Goal: Task Accomplishment & Management: Complete application form

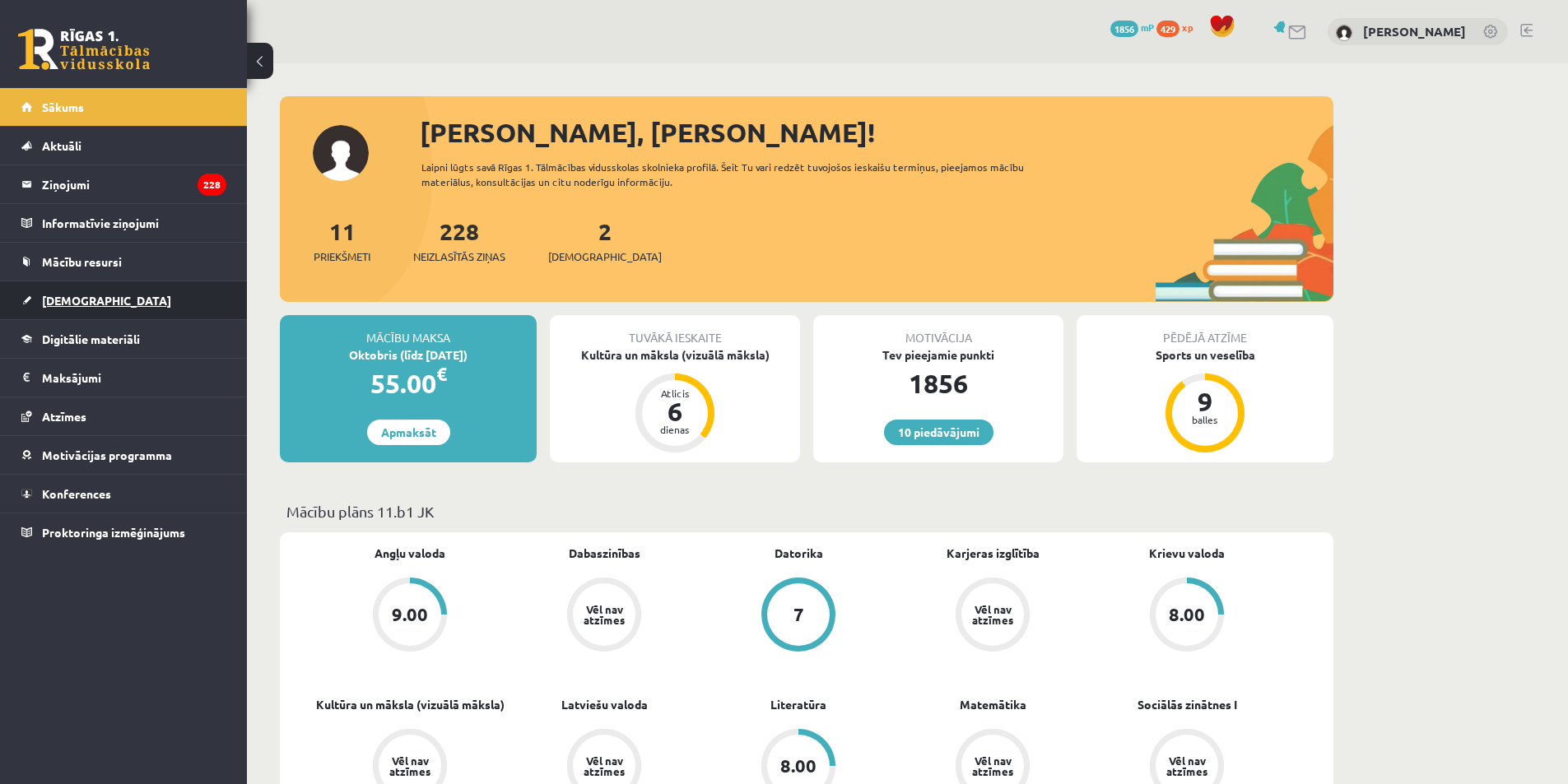
click at [96, 296] on link "[DEMOGRAPHIC_DATA]" at bounding box center [124, 301] width 205 height 38
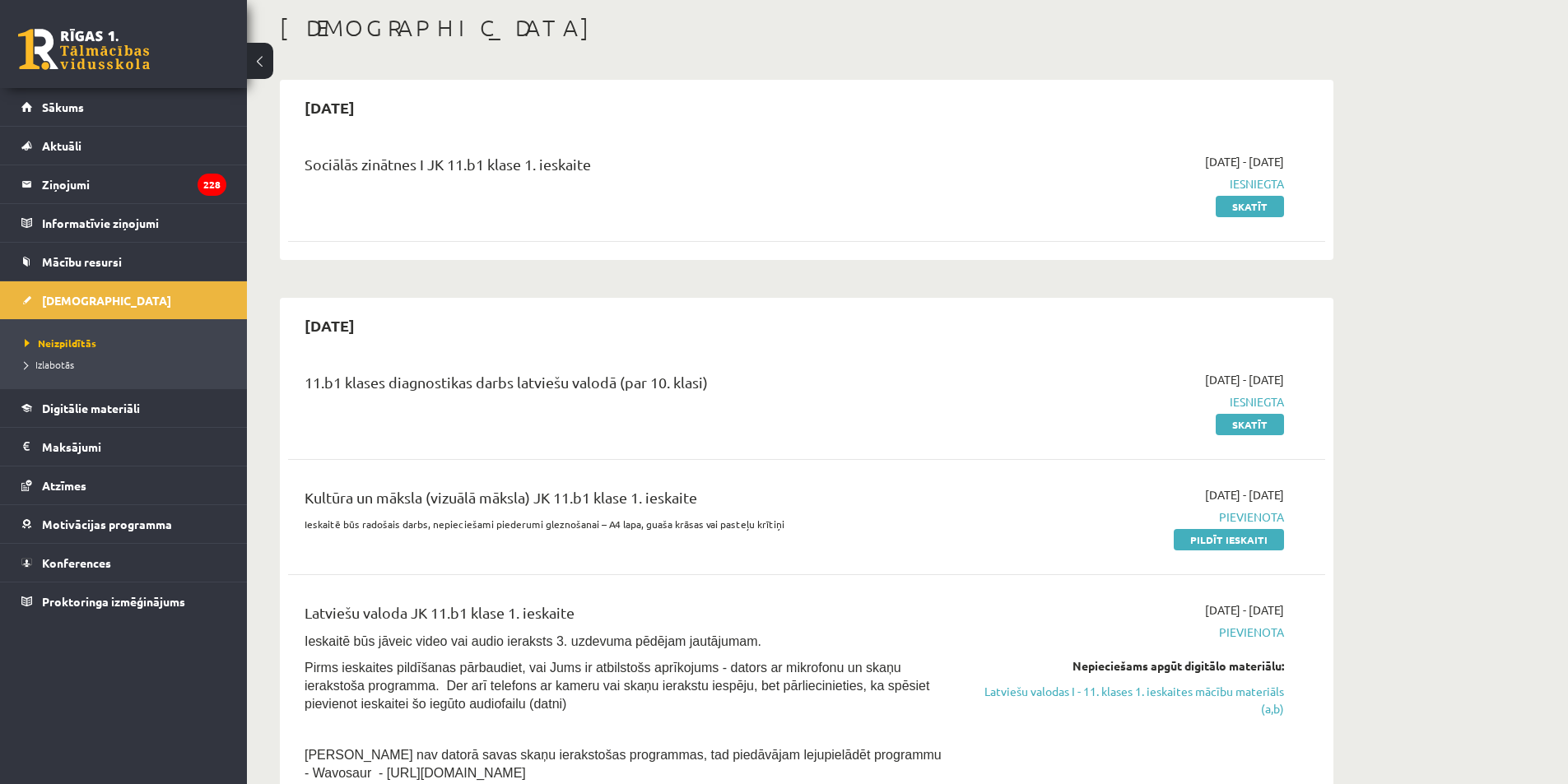
scroll to position [164, 0]
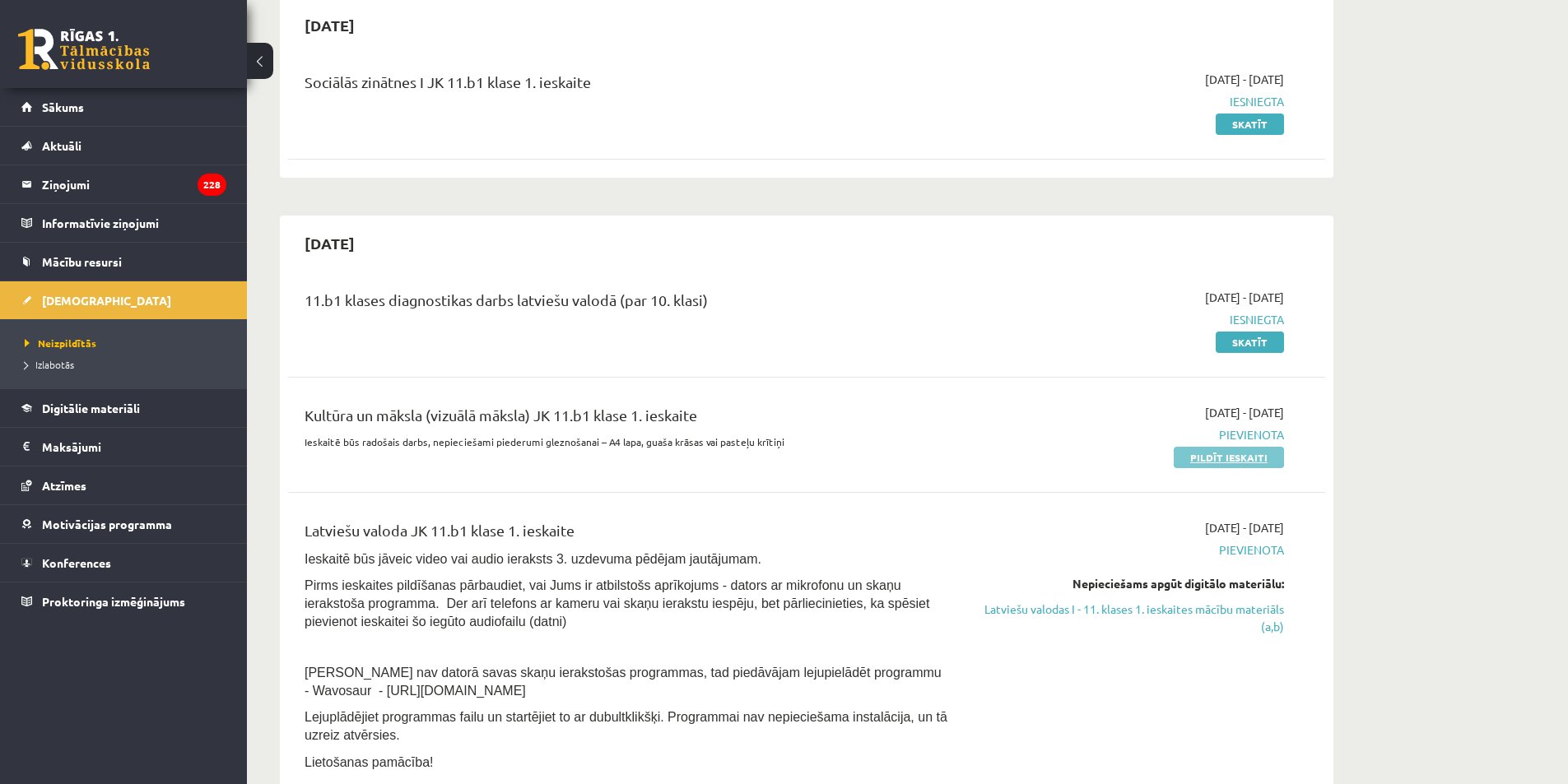
click at [1248, 458] on link "Pildīt ieskaiti" at bounding box center [1229, 458] width 111 height 22
click at [1234, 456] on link "Pildīt ieskaiti" at bounding box center [1229, 458] width 111 height 22
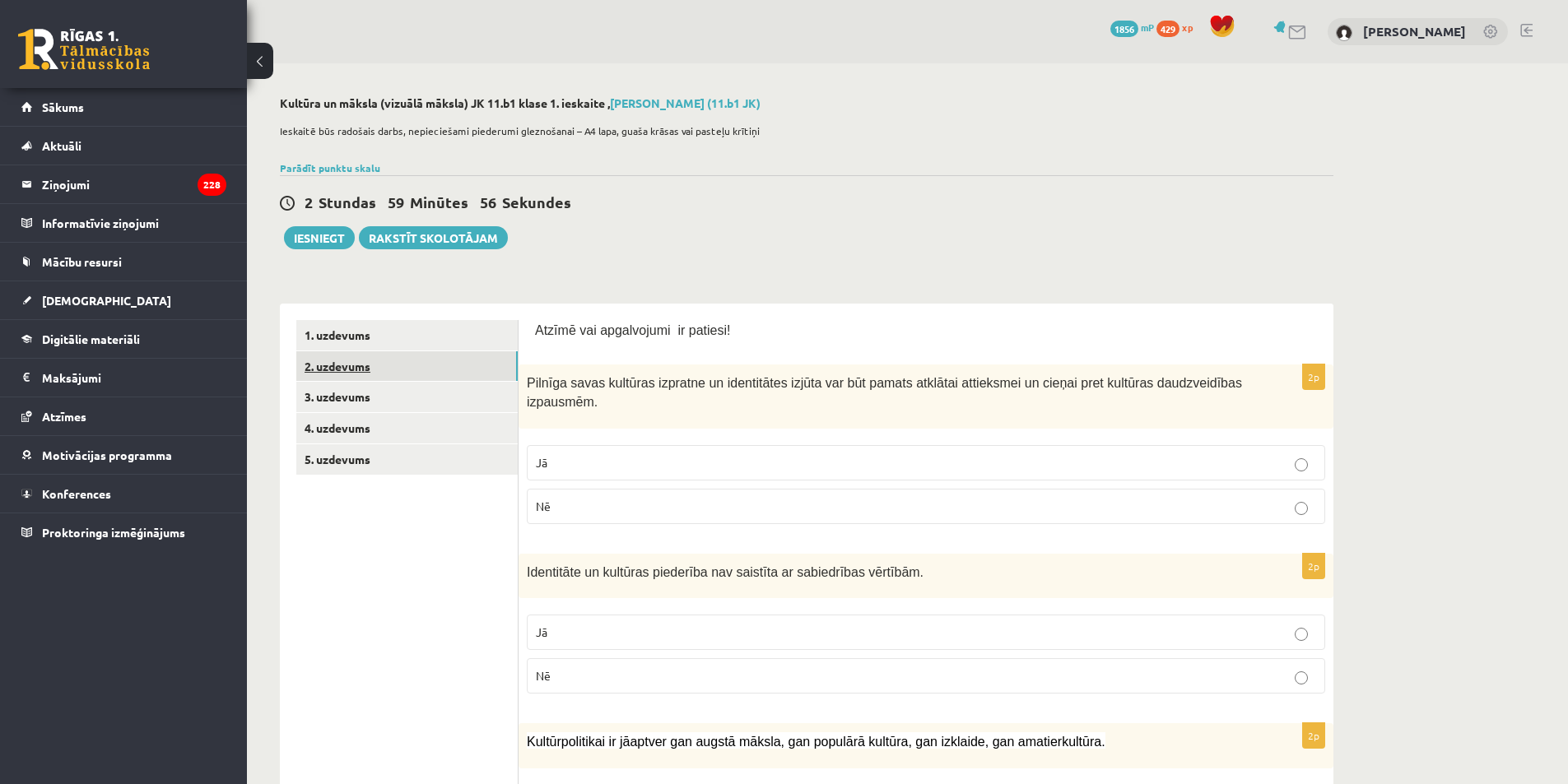
click at [406, 375] on link "2. uzdevums" at bounding box center [407, 366] width 222 height 31
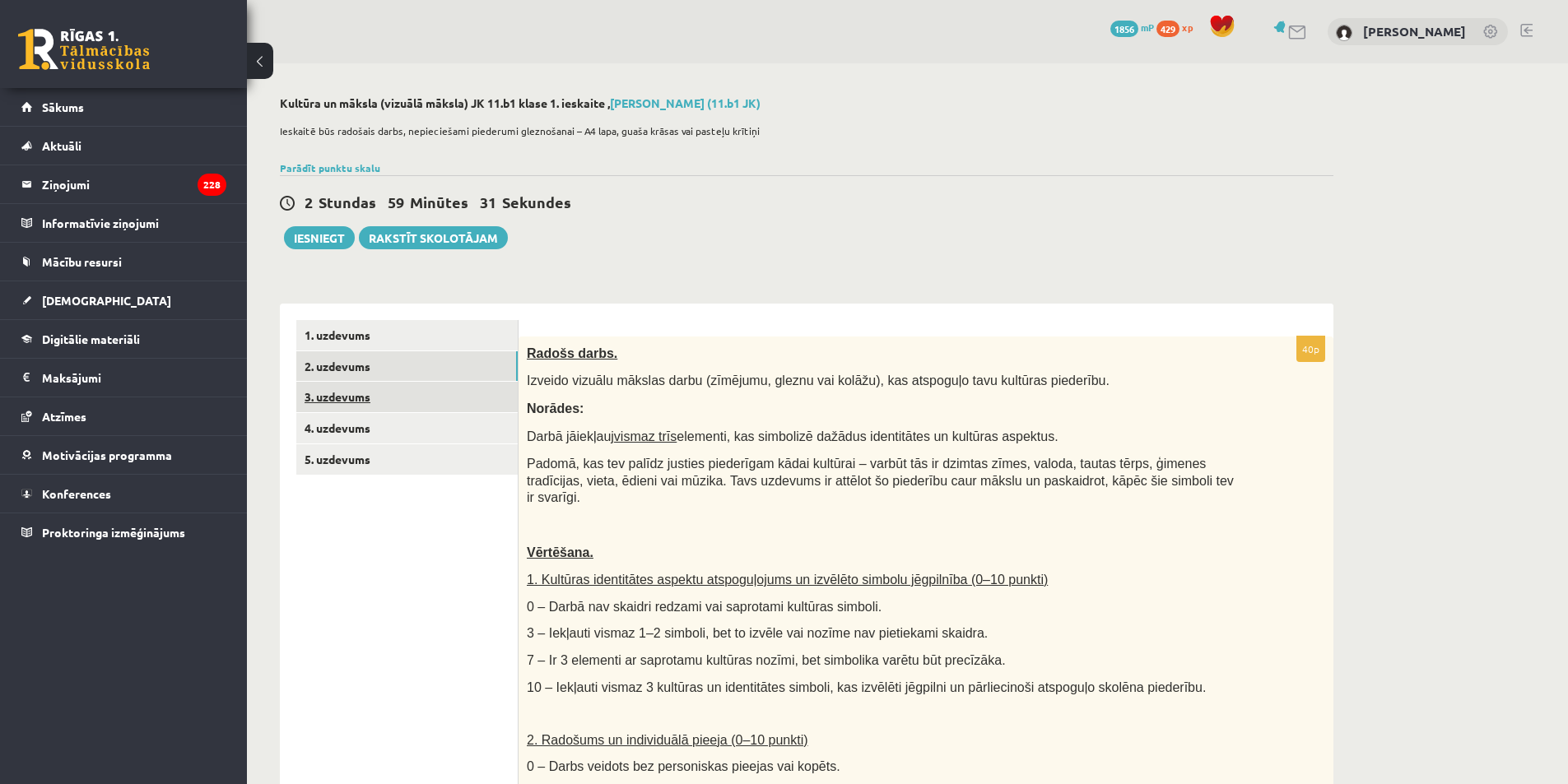
click at [386, 400] on link "3. uzdevums" at bounding box center [407, 397] width 222 height 31
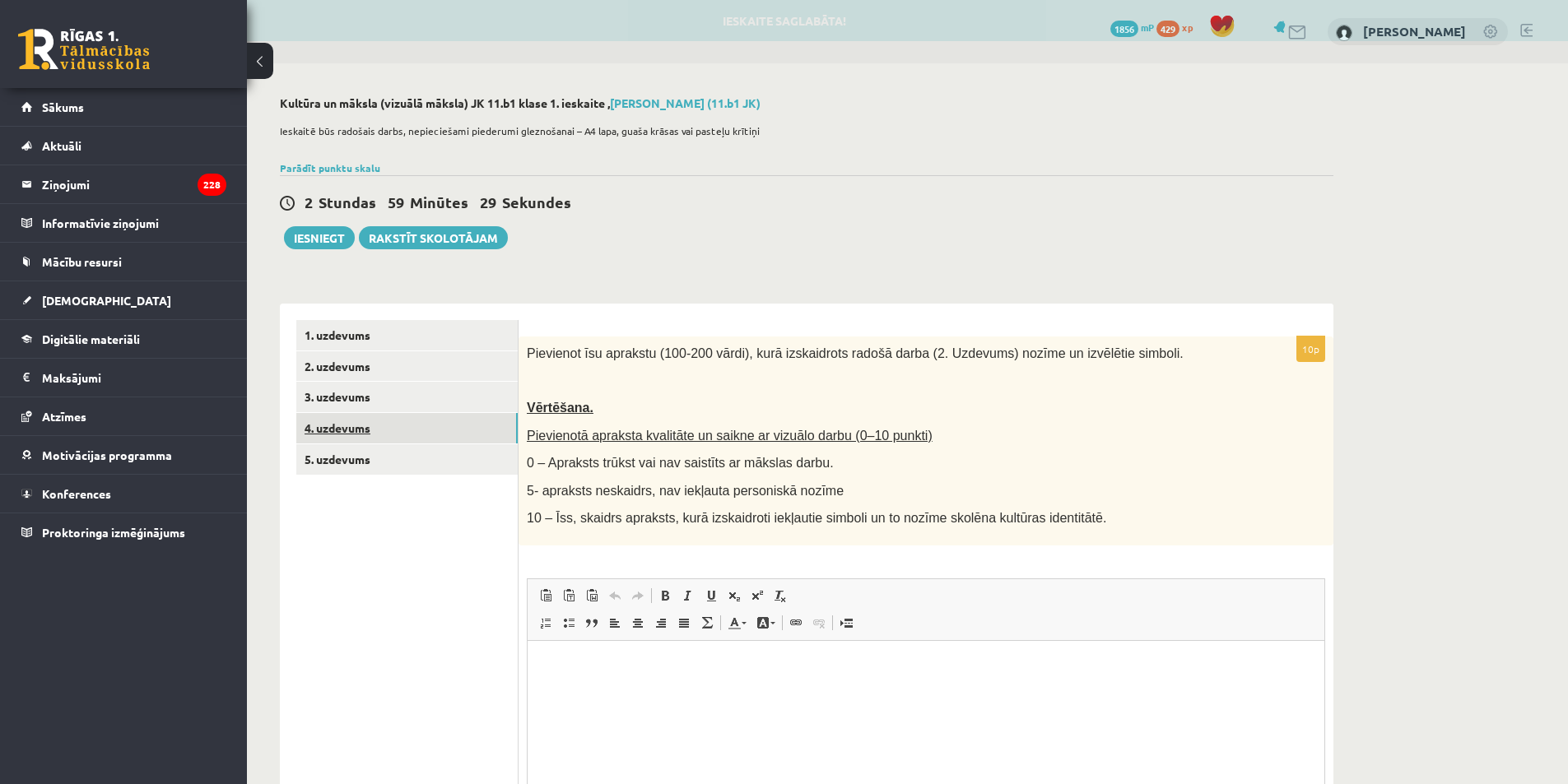
click at [376, 427] on link "4. uzdevums" at bounding box center [407, 428] width 222 height 31
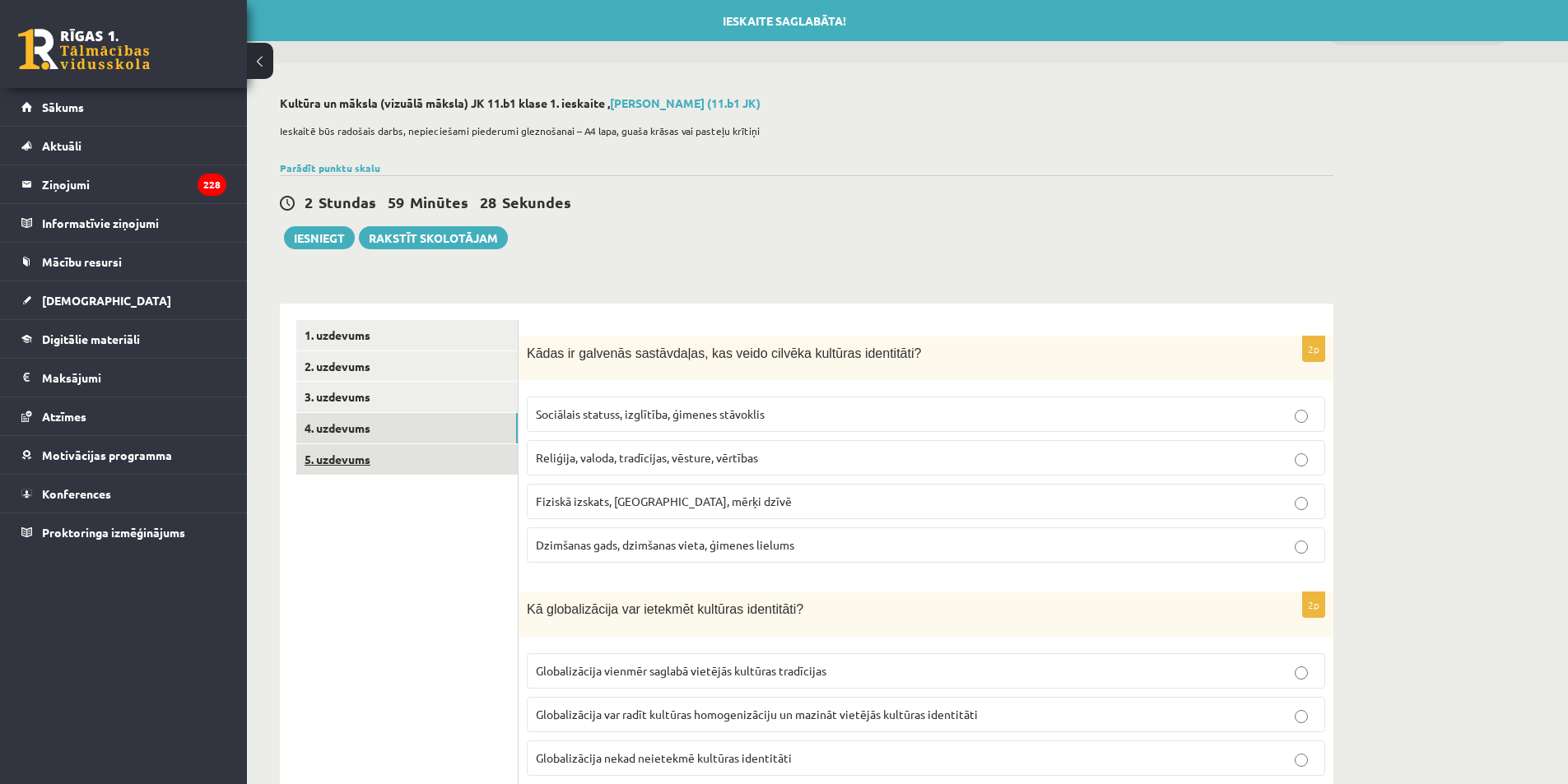
click at [366, 470] on link "5. uzdevums" at bounding box center [407, 459] width 222 height 31
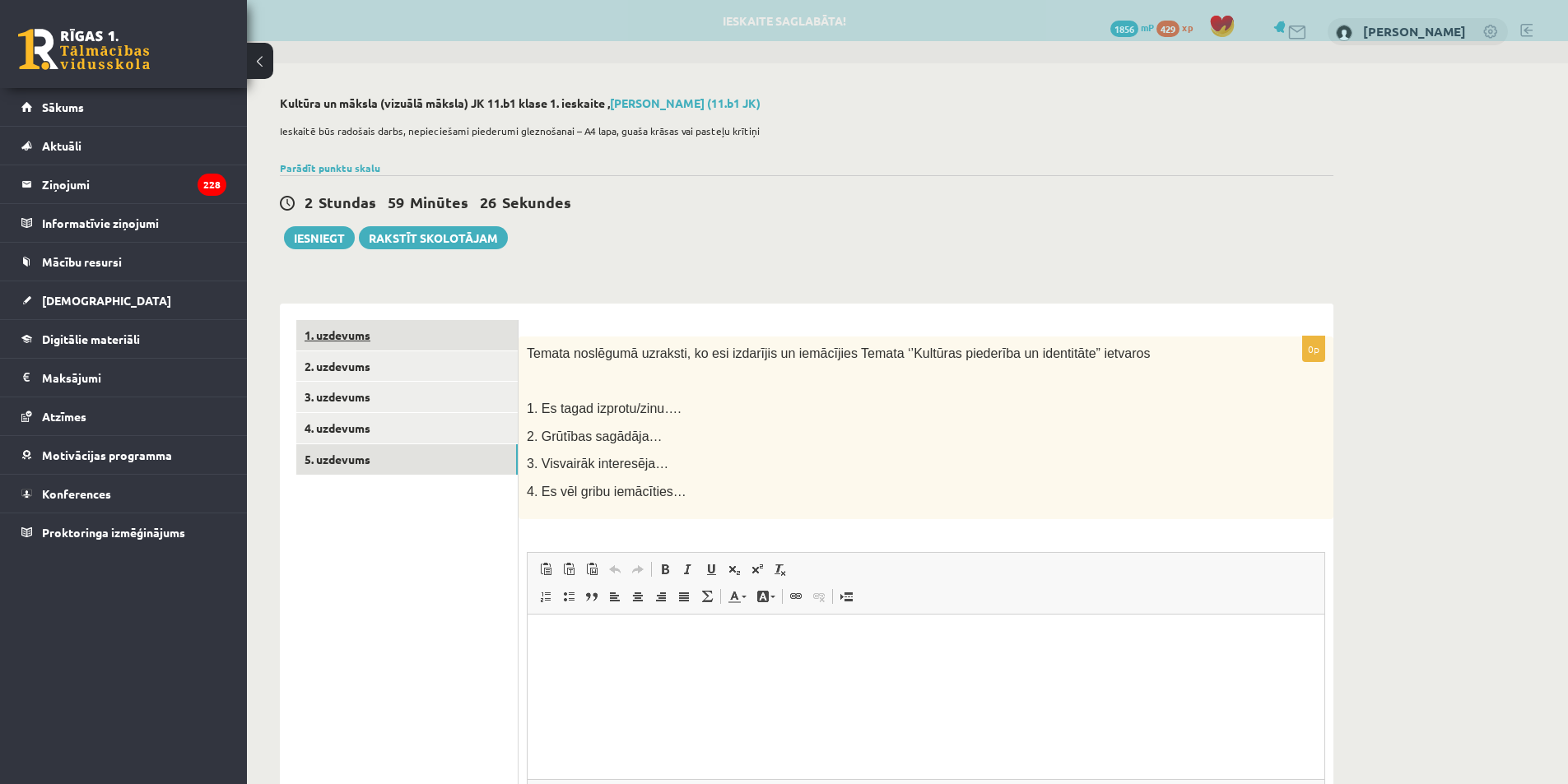
click at [384, 340] on link "1. uzdevums" at bounding box center [407, 335] width 222 height 31
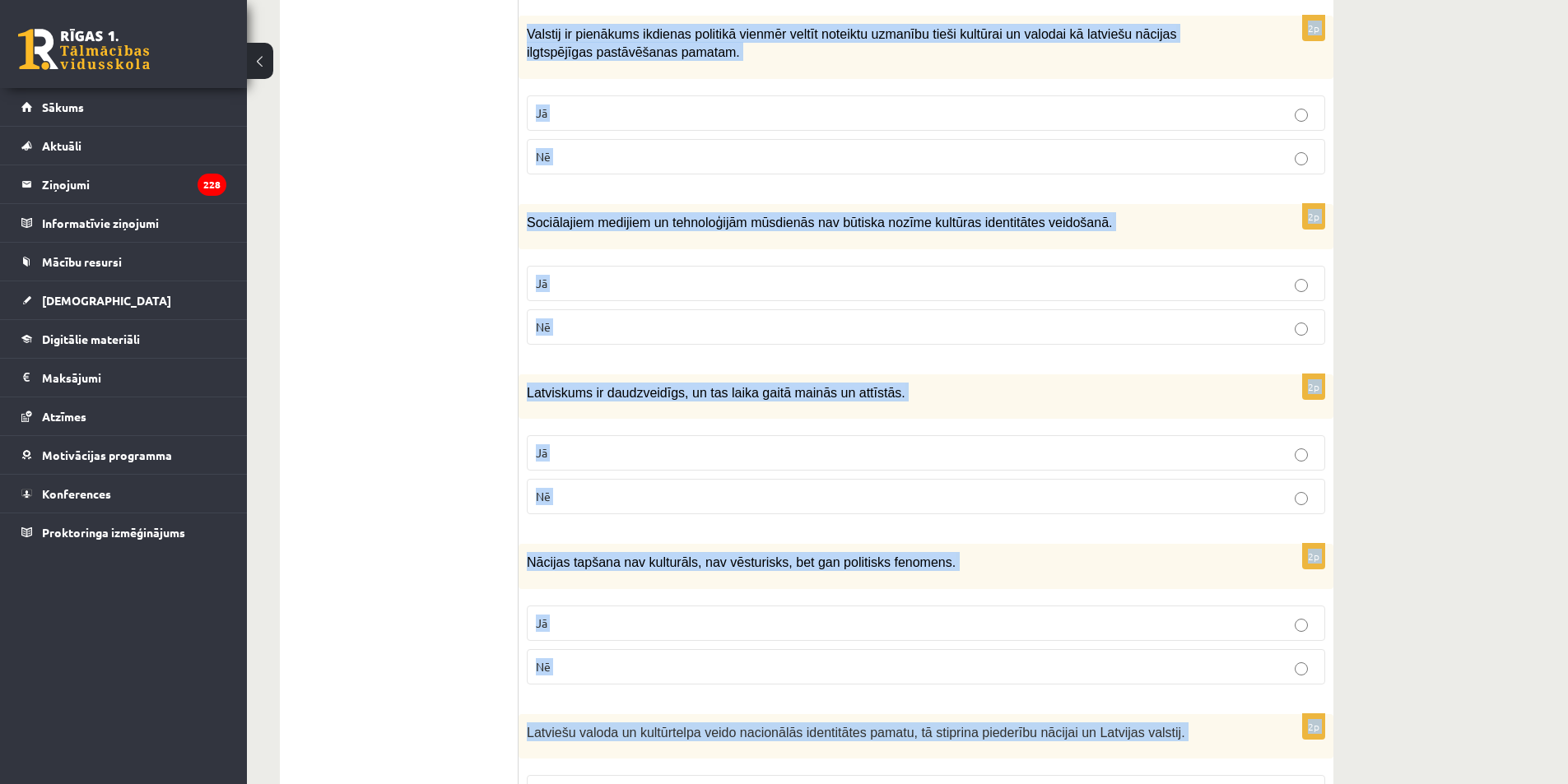
scroll to position [2202, 0]
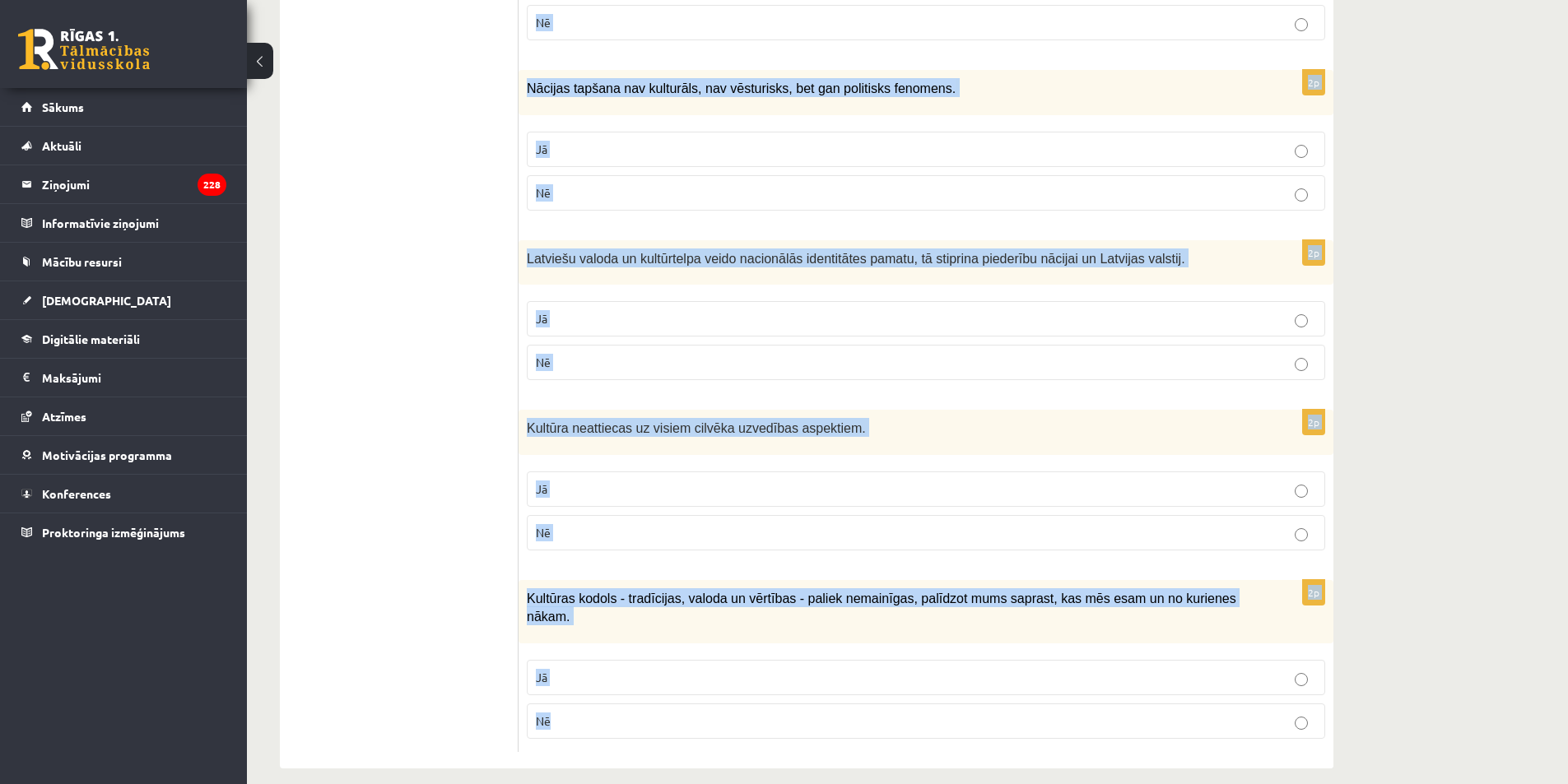
drag, startPoint x: 535, startPoint y: 327, endPoint x: 1073, endPoint y: 723, distance: 668.0
copy form "Atzīmē vai apgalvojumi ir patiesi! 2p Pilnīga savas kultūras izpratne un identi…"
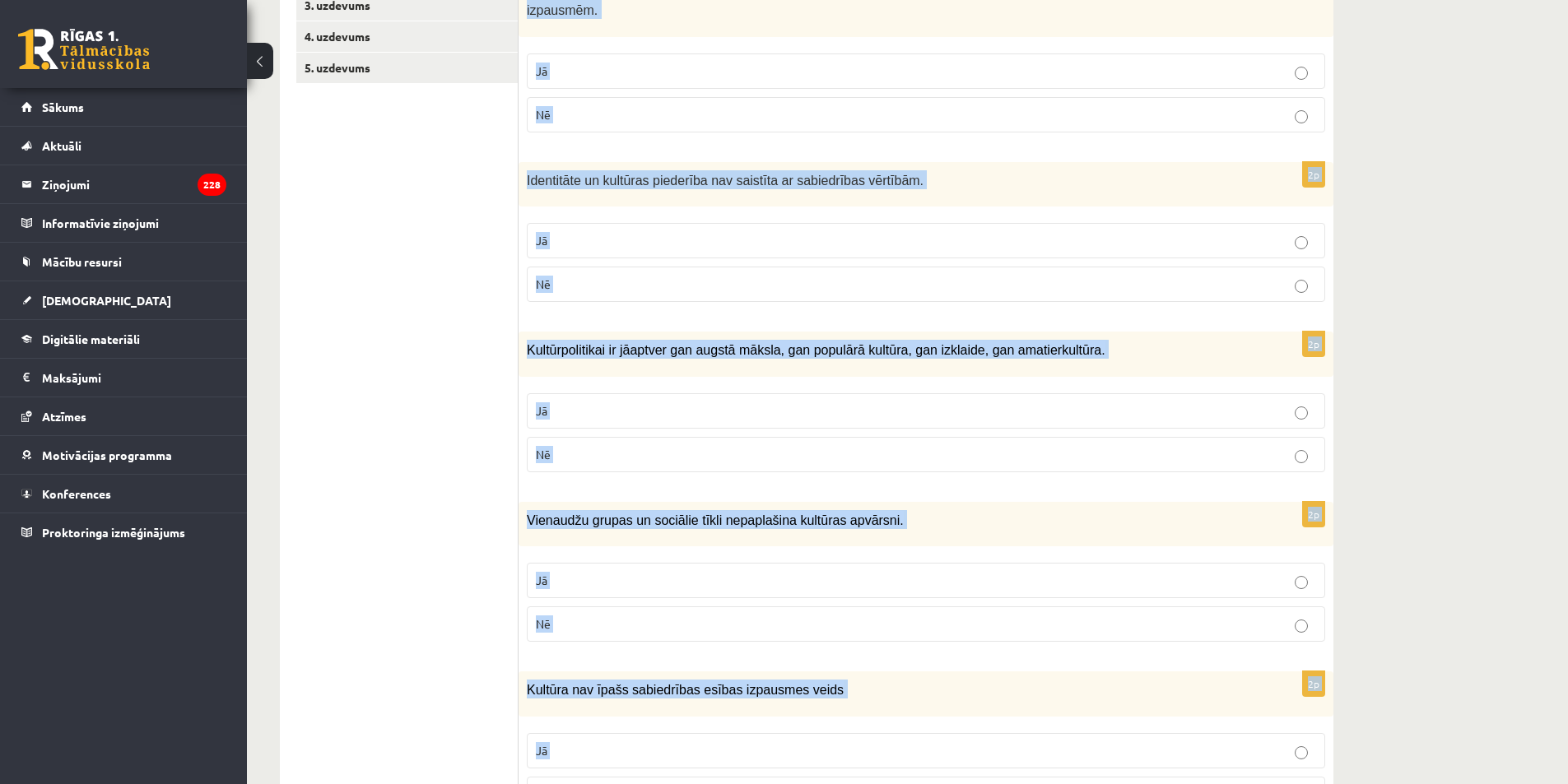
scroll to position [0, 0]
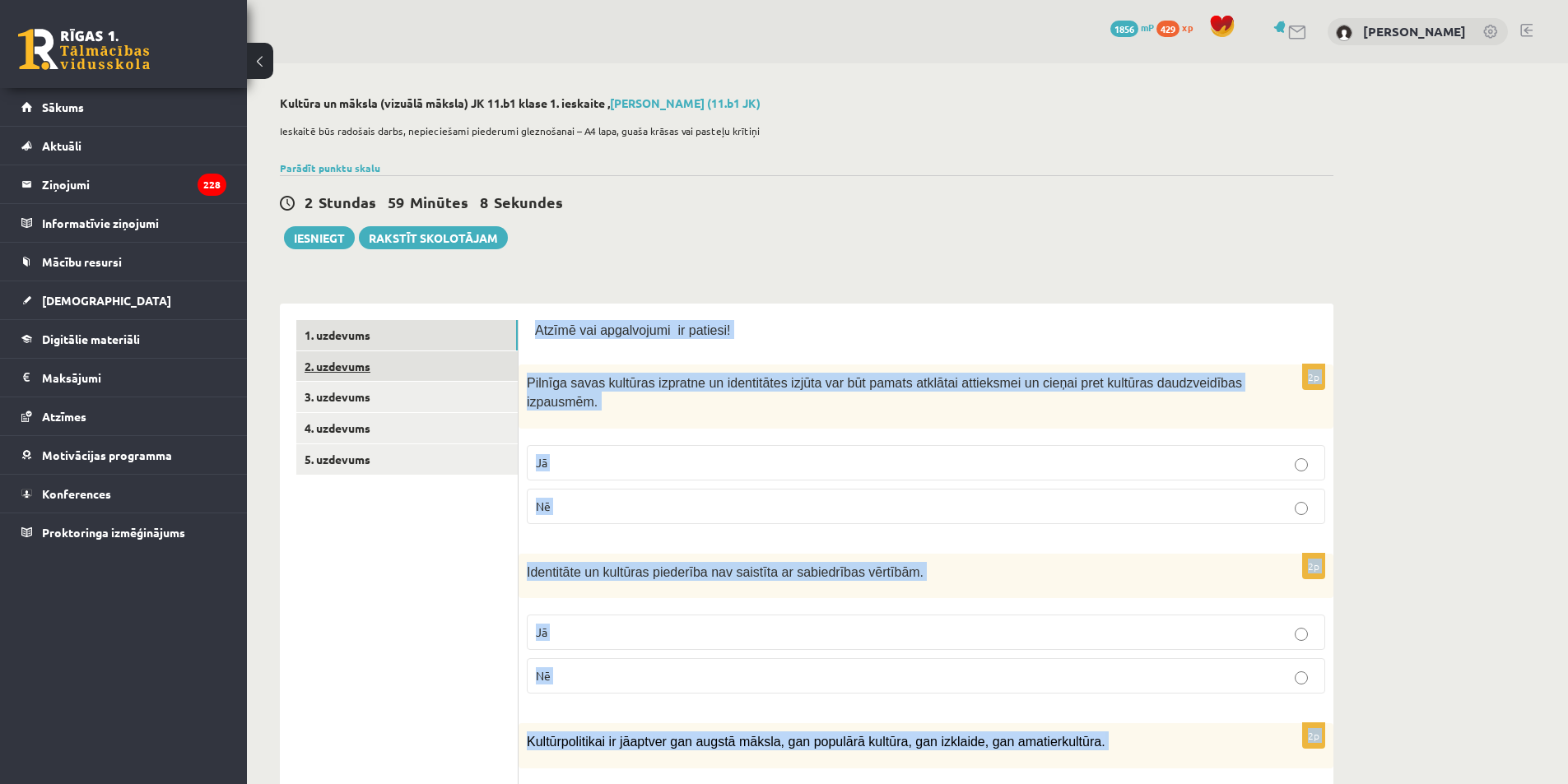
click at [369, 373] on link "2. uzdevums" at bounding box center [407, 366] width 222 height 31
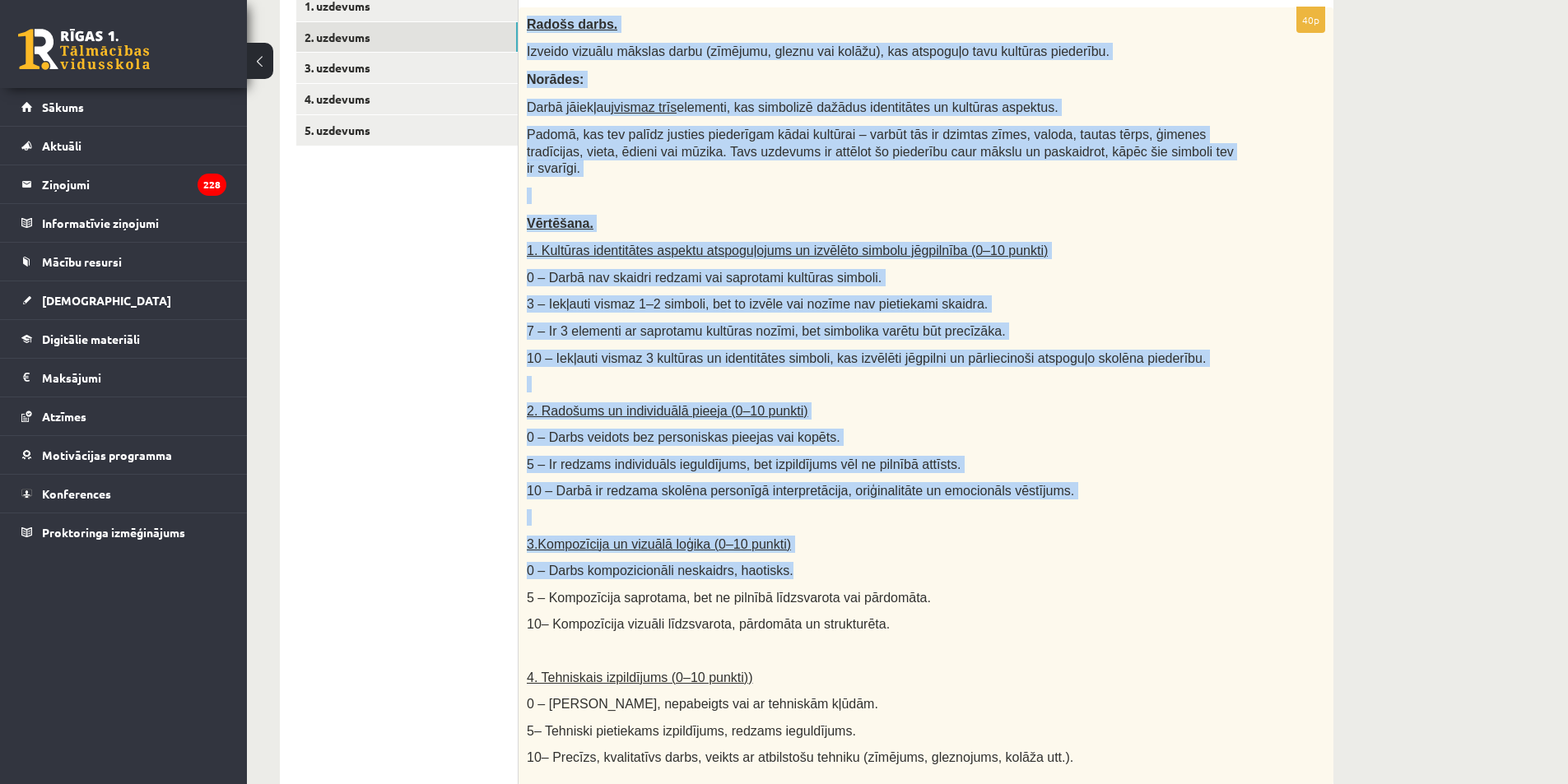
scroll to position [411, 0]
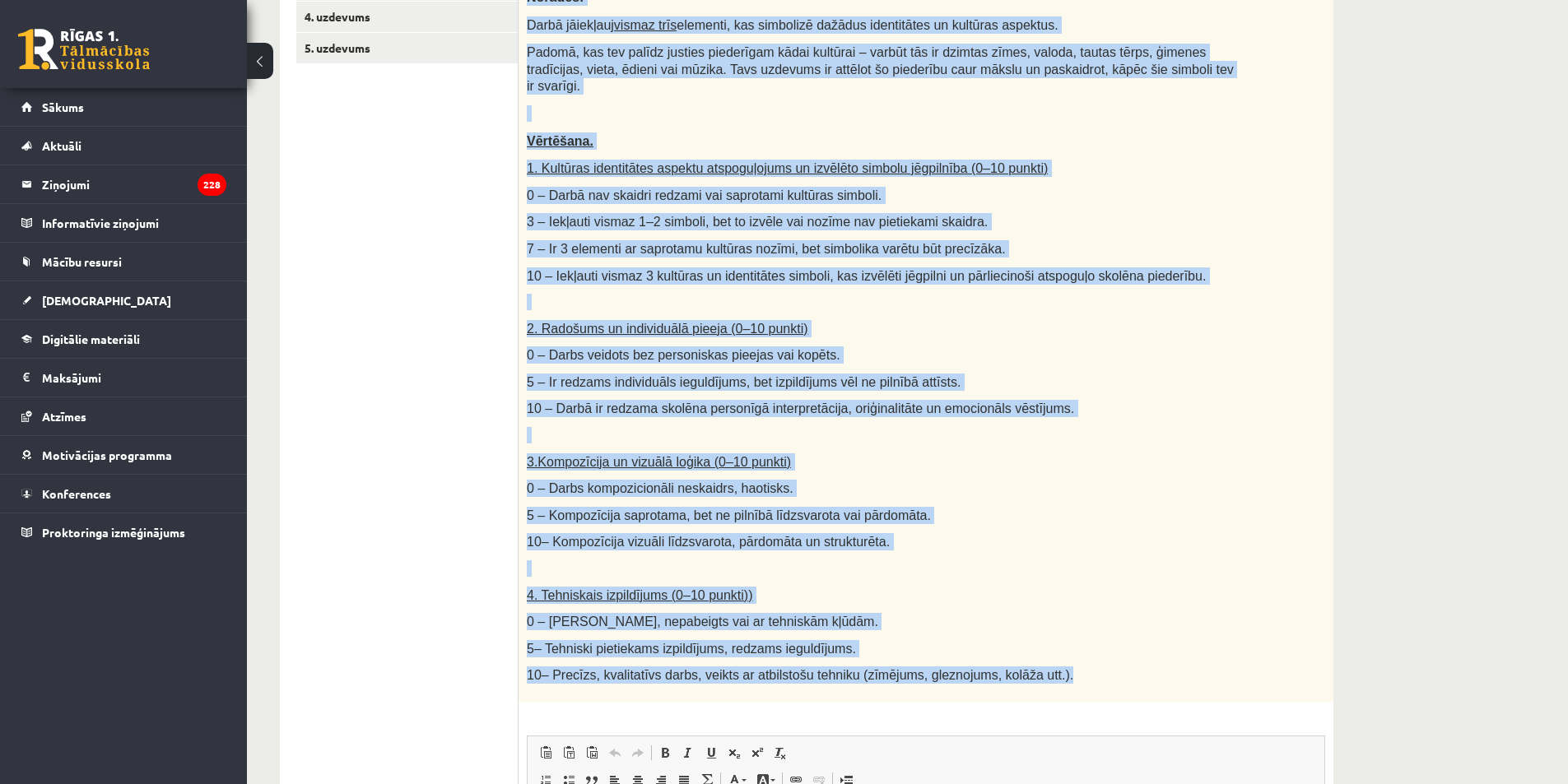
drag, startPoint x: 528, startPoint y: 350, endPoint x: 1103, endPoint y: 664, distance: 655.1
click at [1103, 664] on div "Radošs darbs. Izveido vizuālu mākslas darbu (zīmējumu, gleznu vai kolāžu), kas …" at bounding box center [926, 314] width 815 height 777
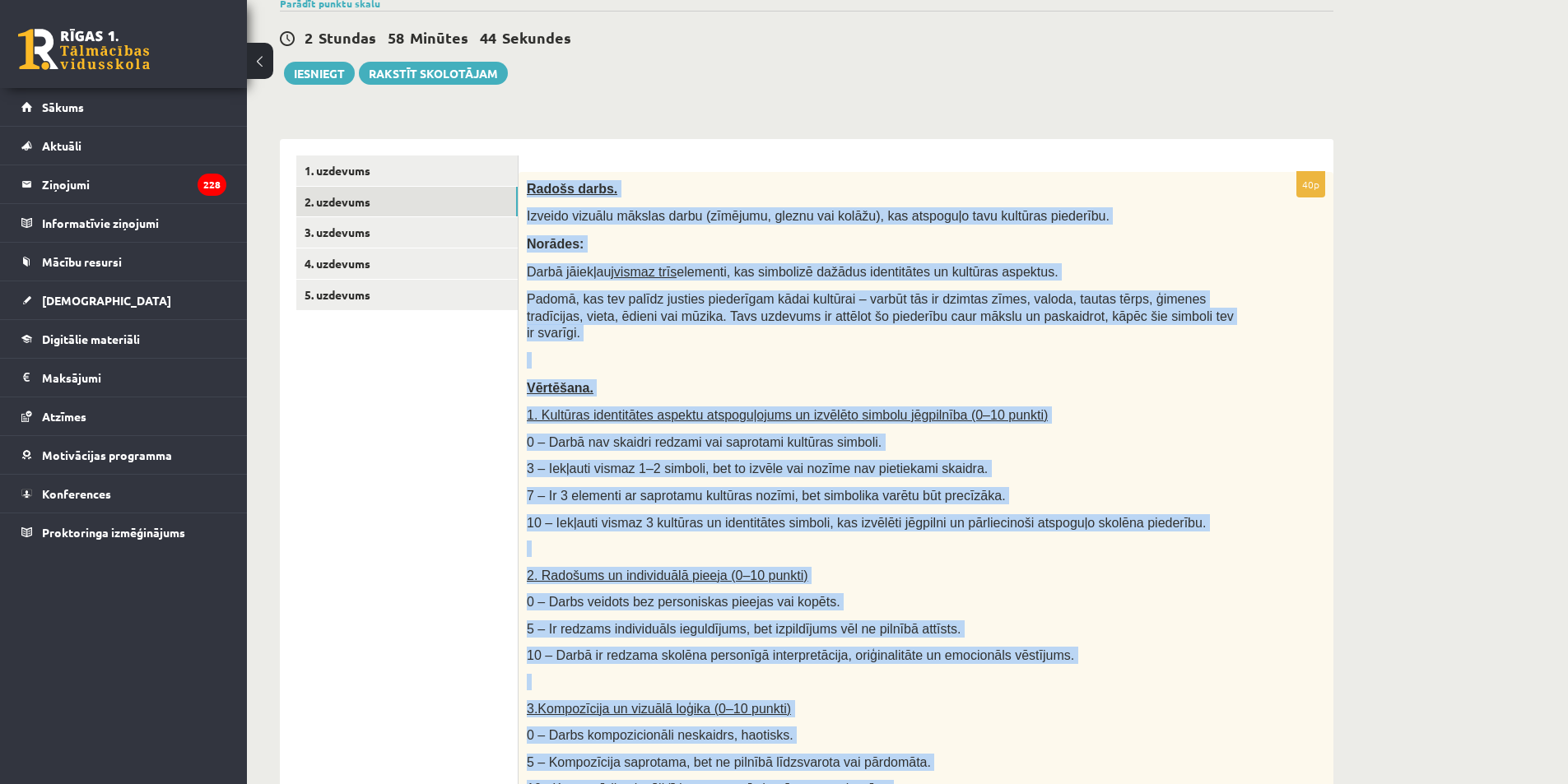
scroll to position [82, 0]
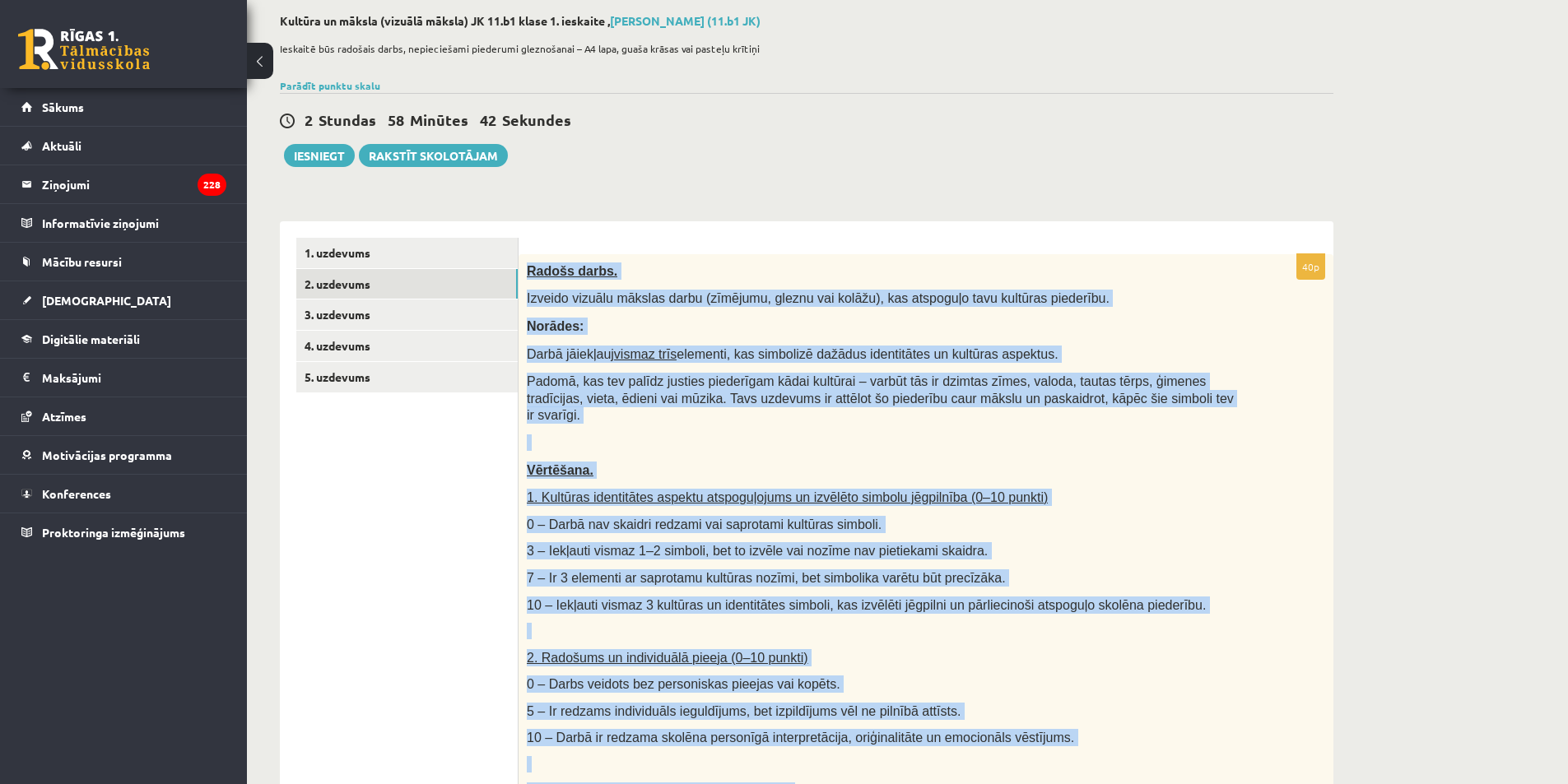
copy div "Radošs darbs. Izveido vizuālu mākslas darbu (zīmējumu, gleznu vai kolāžu), kas …"
click at [322, 267] on link "1. uzdevums" at bounding box center [407, 252] width 222 height 31
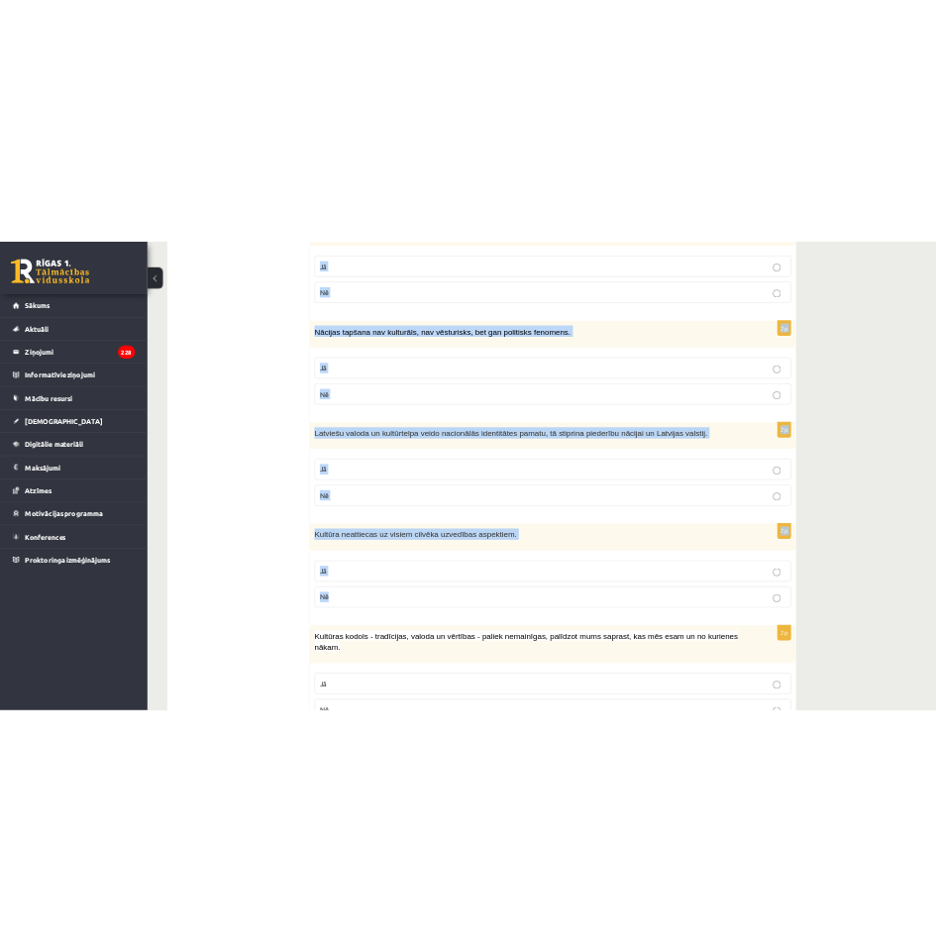
scroll to position [2651, 0]
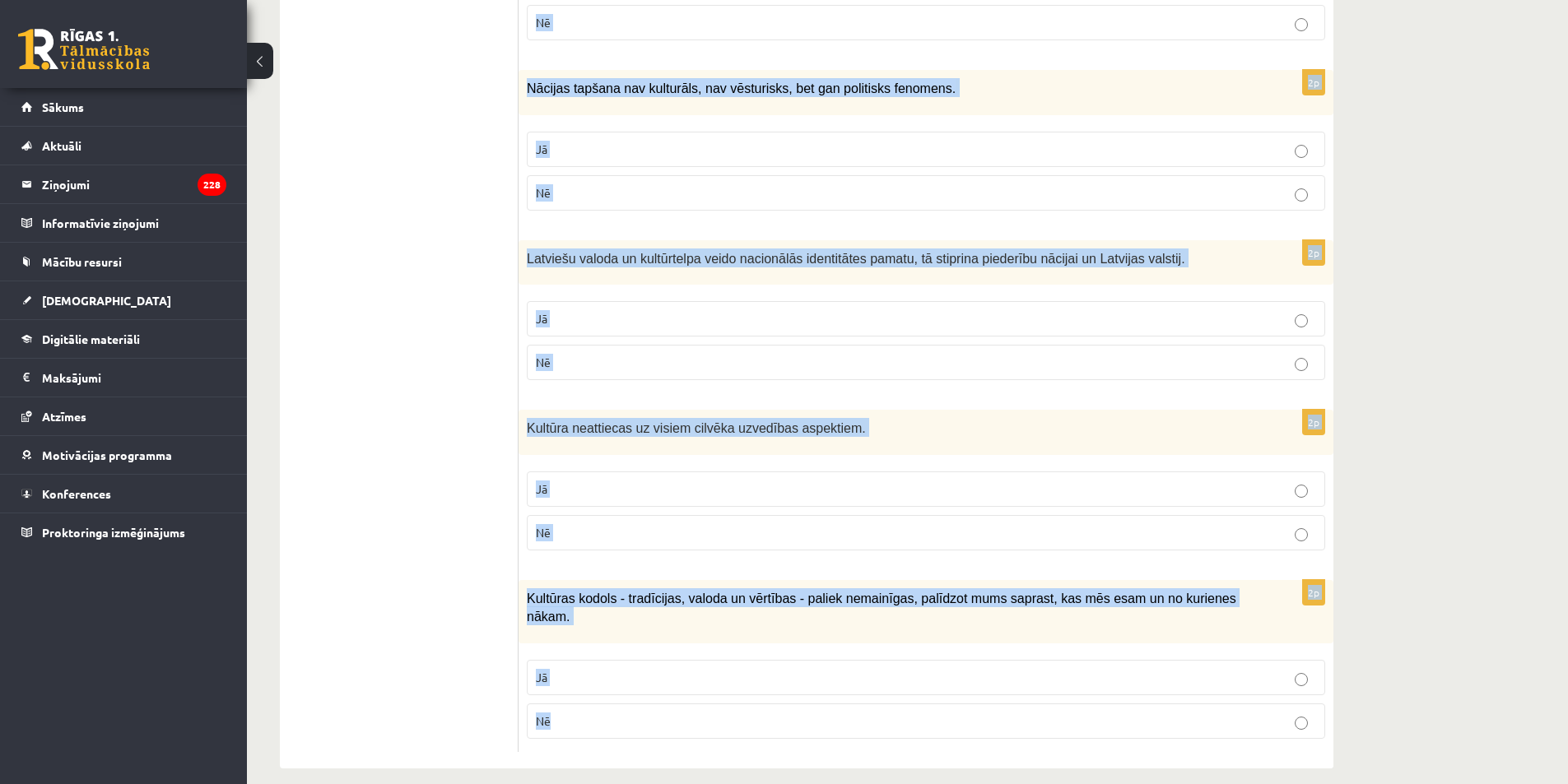
drag, startPoint x: 531, startPoint y: 238, endPoint x: 991, endPoint y: 745, distance: 684.6
copy form "Atzīmē vai apgalvojumi ir patiesi! 2p Pilnīga savas kultūras izpratne un identi…"
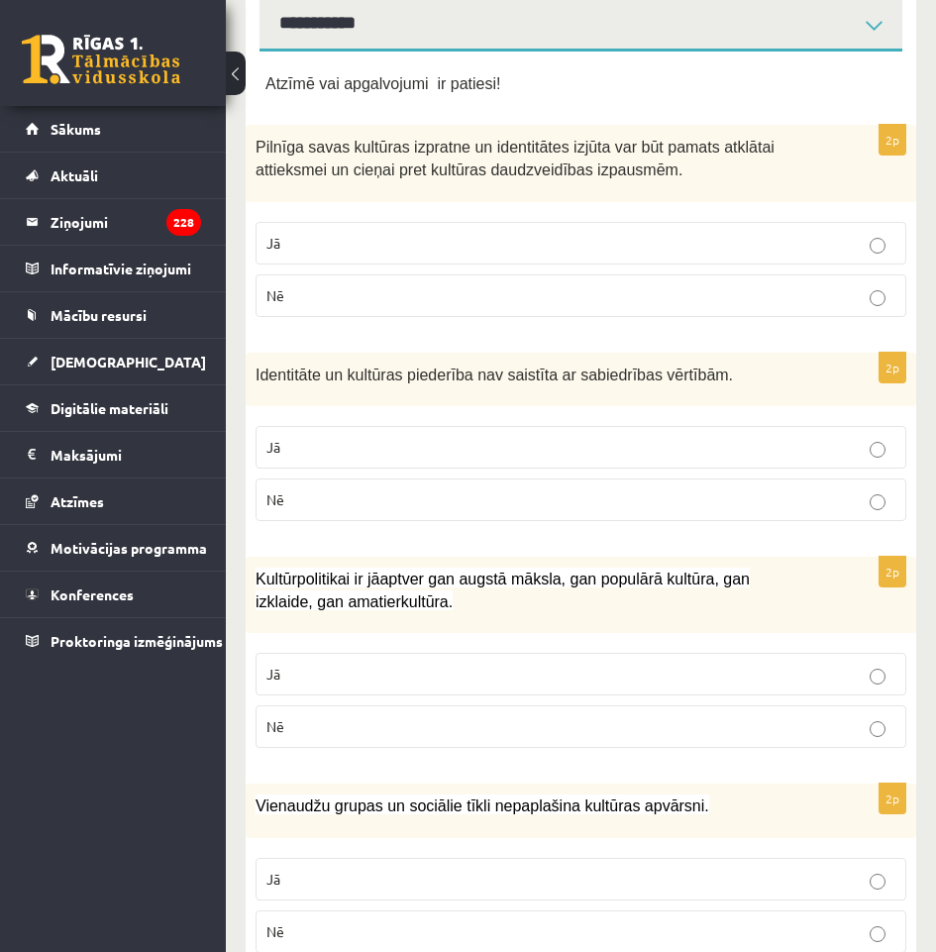
scroll to position [0, 0]
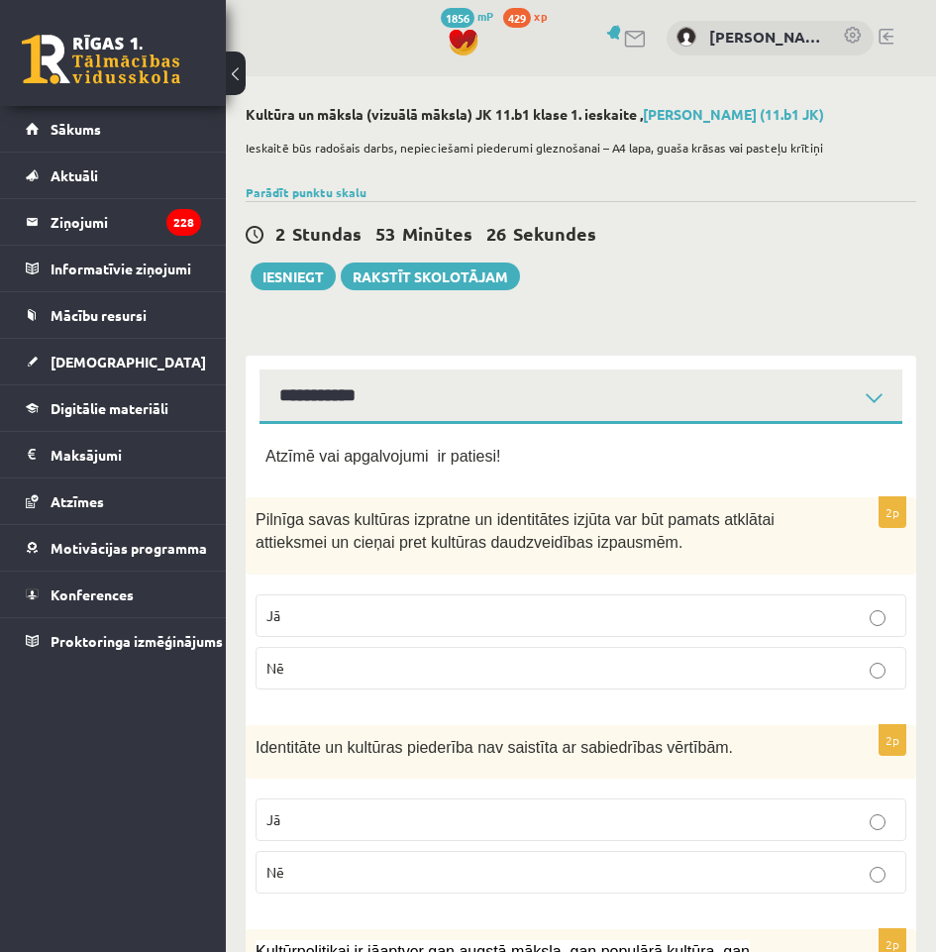
click at [348, 602] on label "Jā" at bounding box center [581, 615] width 651 height 43
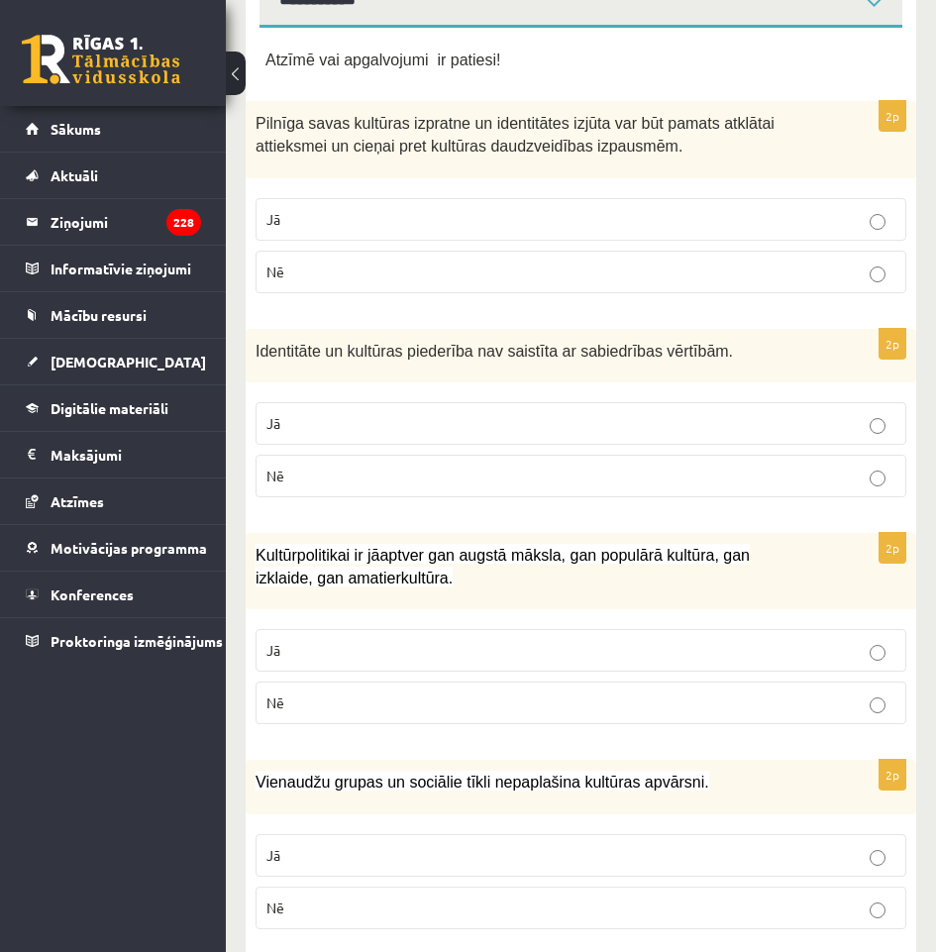
click at [354, 483] on p "Nē" at bounding box center [581, 476] width 629 height 21
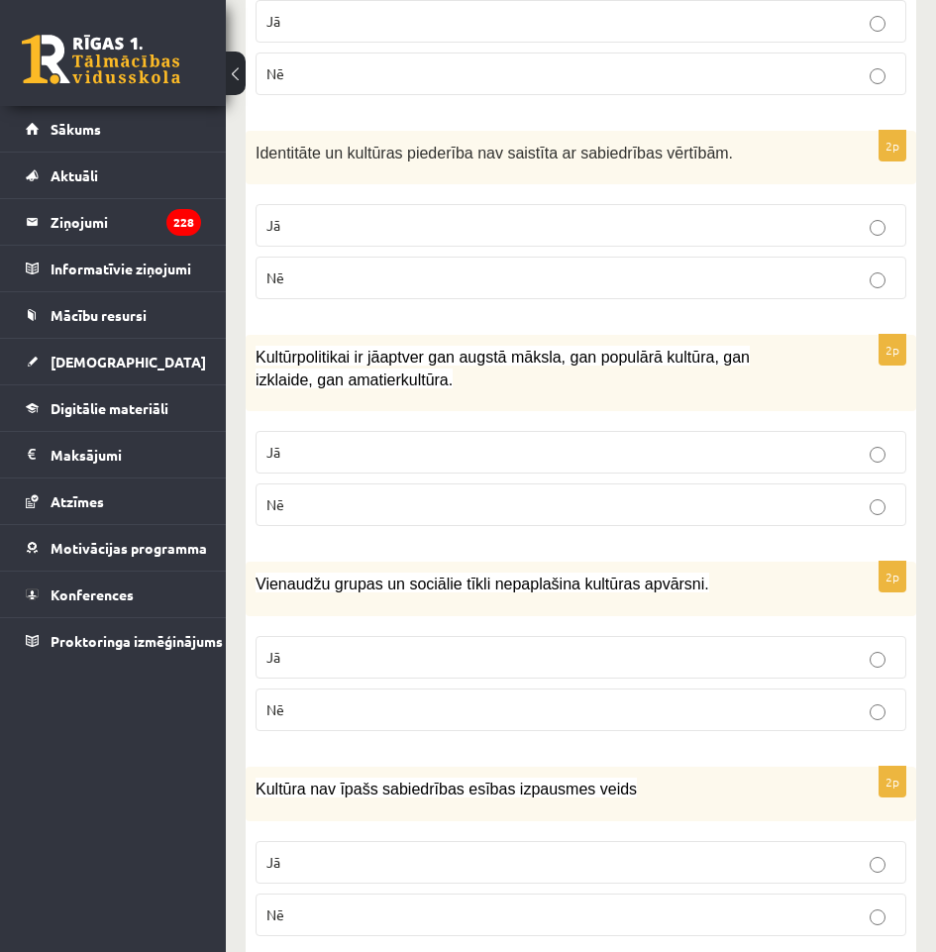
click at [420, 461] on p "Jā" at bounding box center [581, 452] width 629 height 21
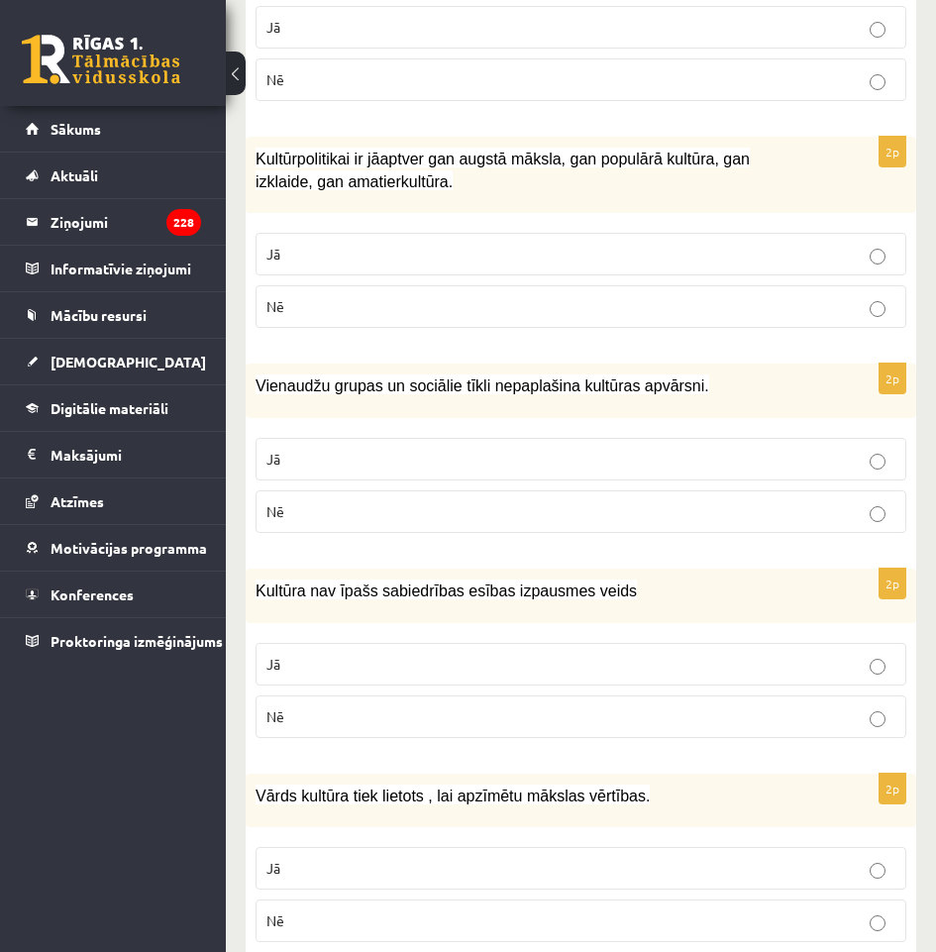
click at [369, 497] on label "Nē" at bounding box center [581, 511] width 651 height 43
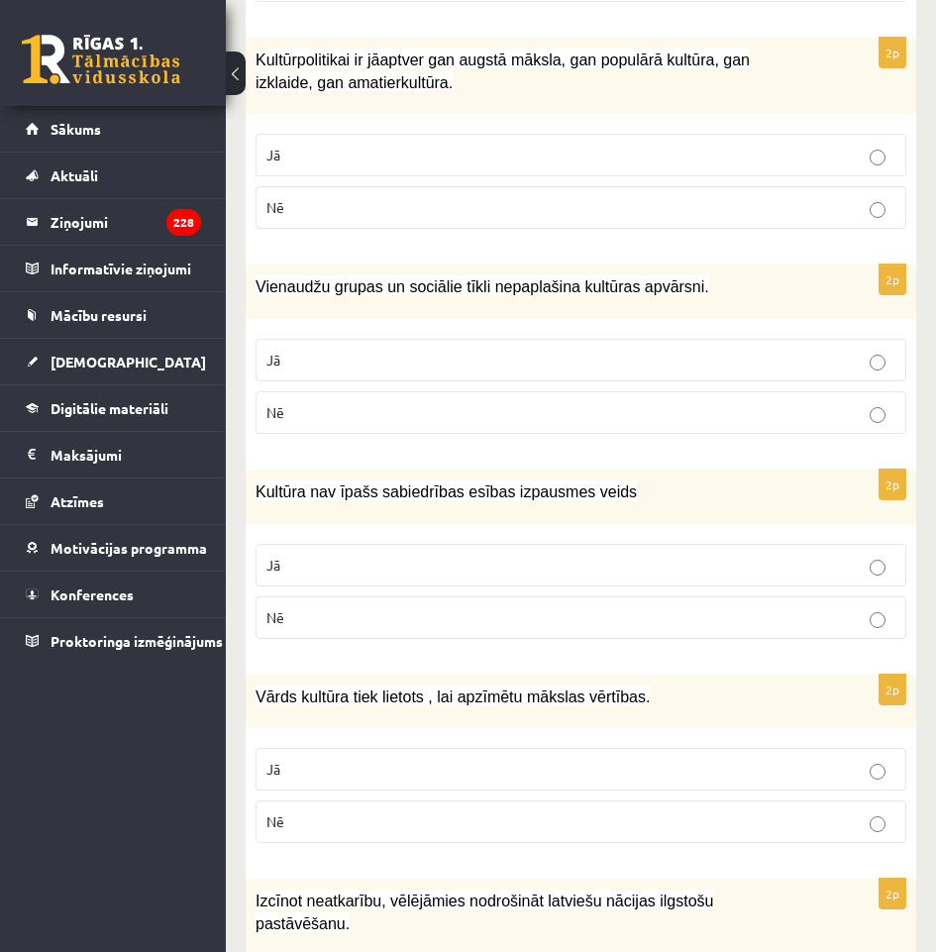
scroll to position [991, 0]
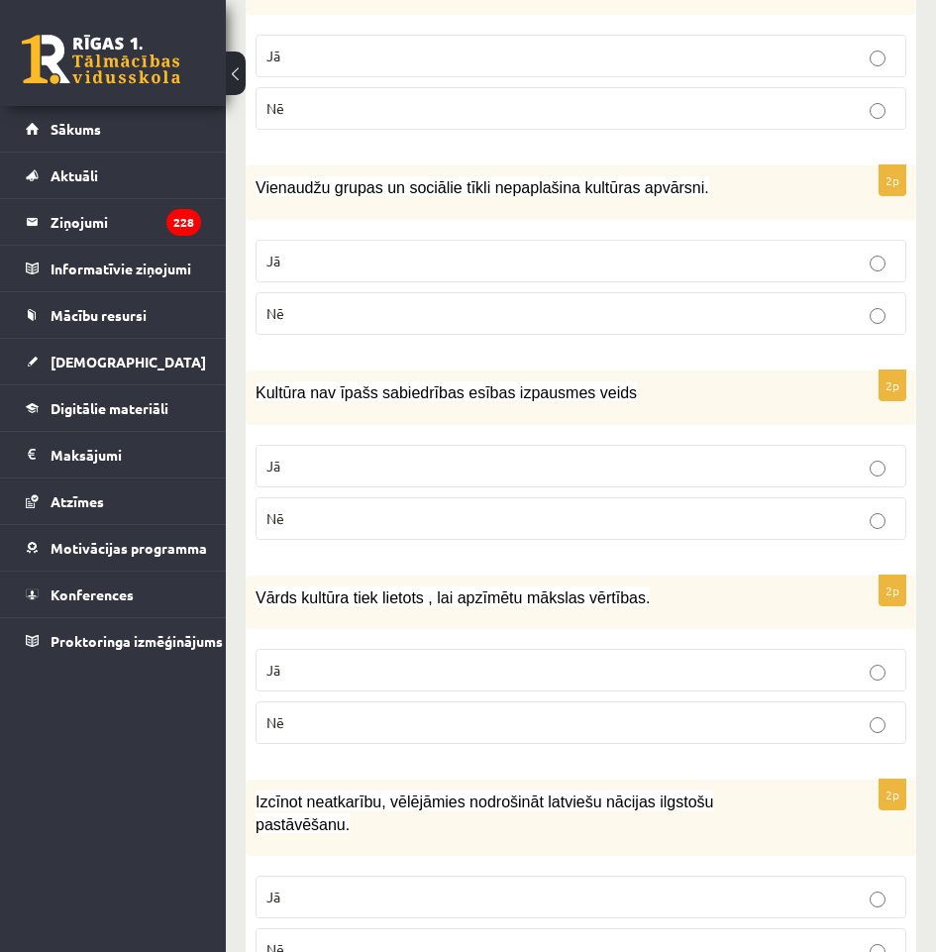
click at [345, 525] on p "Nē" at bounding box center [581, 518] width 629 height 21
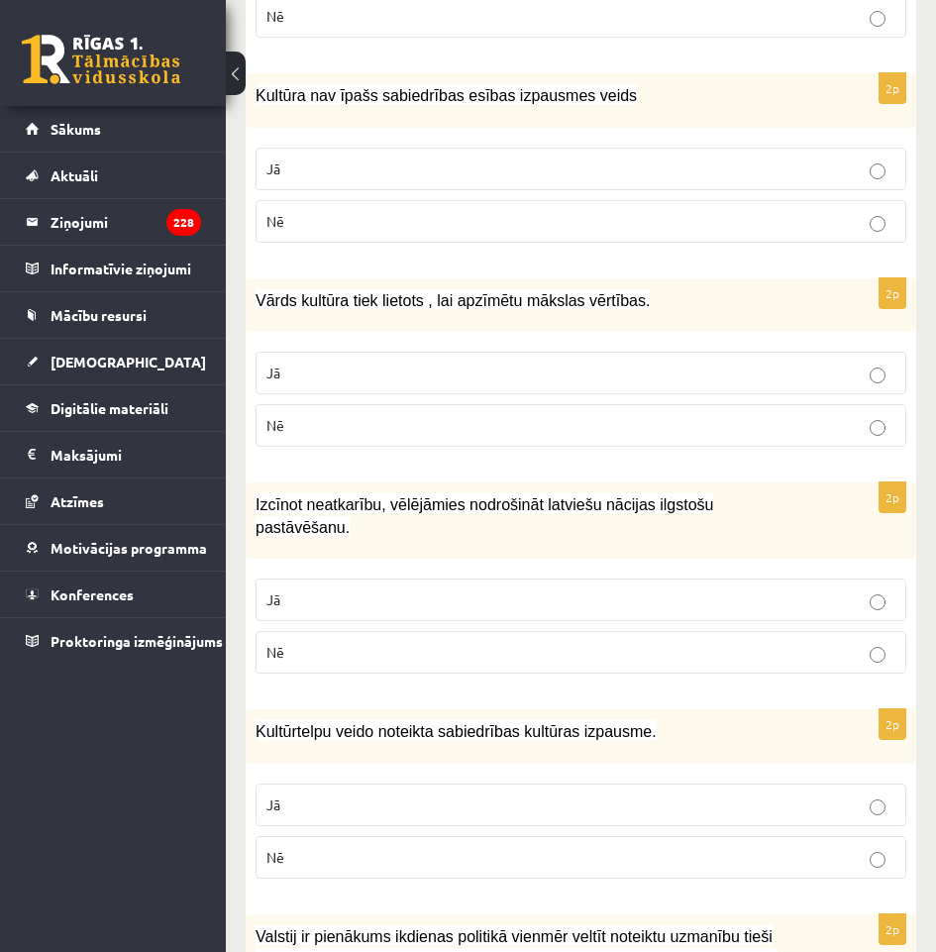
click at [340, 589] on p "Jā" at bounding box center [581, 599] width 629 height 21
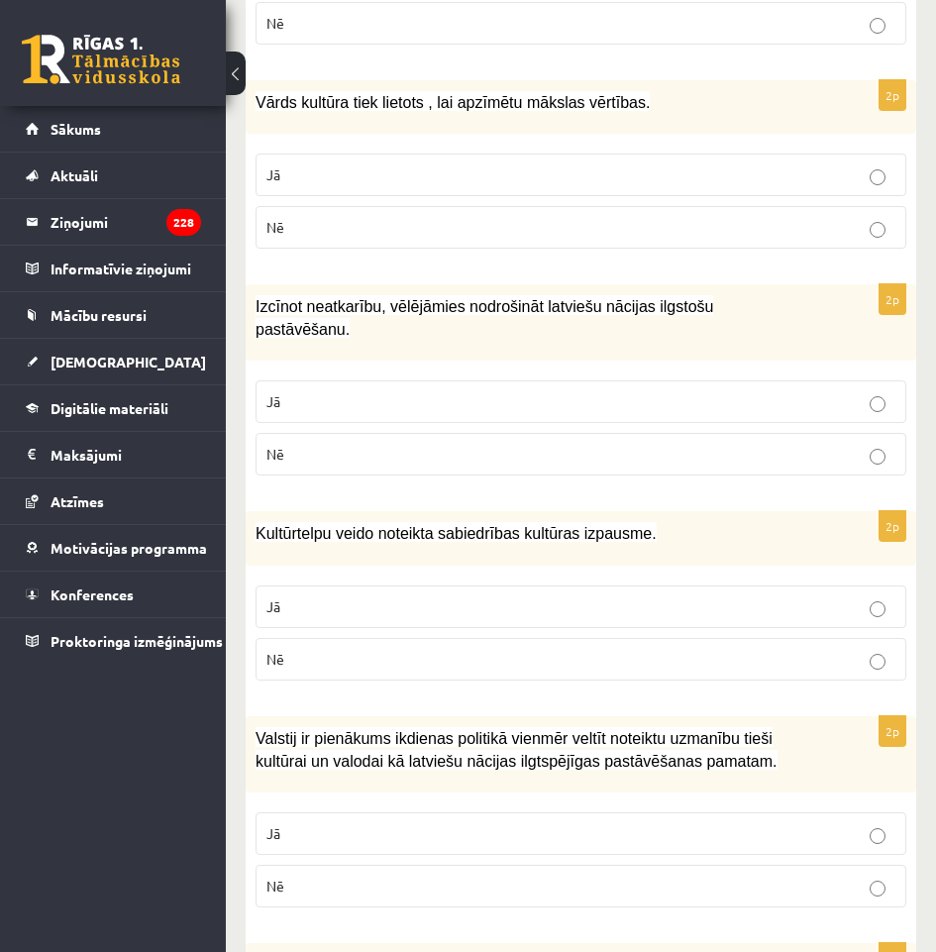
scroll to position [1585, 0]
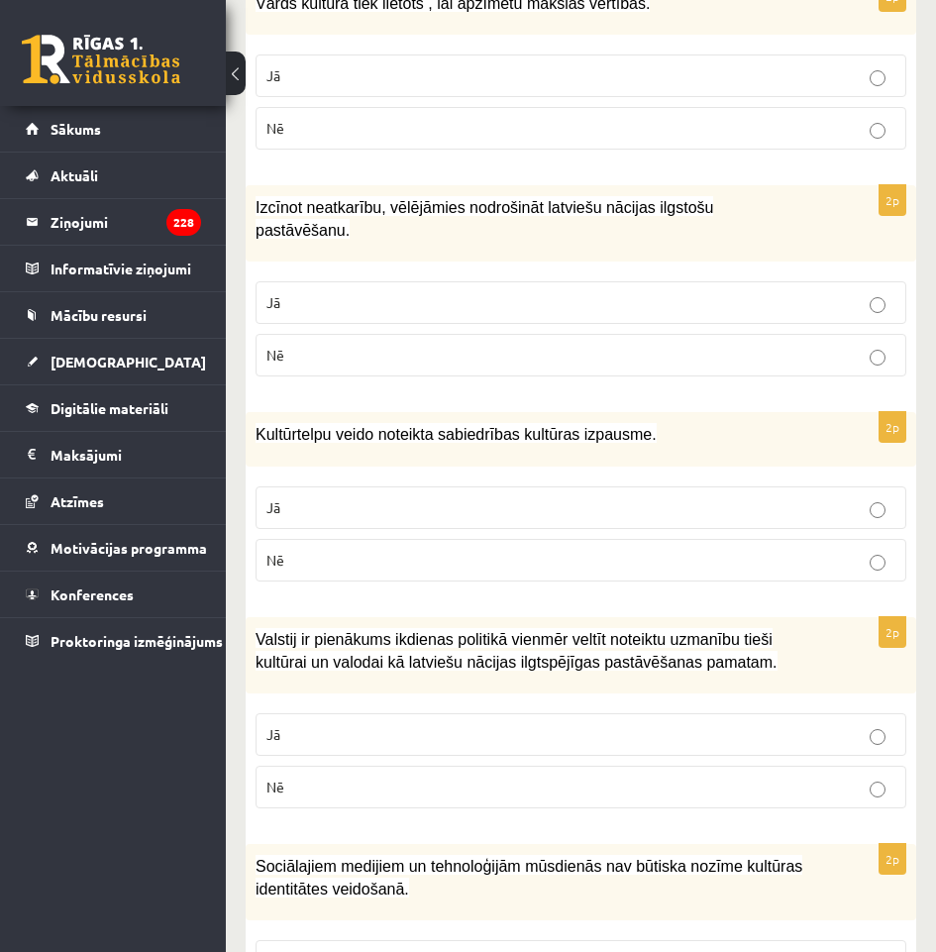
click at [291, 497] on p "Jā" at bounding box center [581, 507] width 629 height 21
click at [352, 724] on p "Jā" at bounding box center [581, 734] width 629 height 21
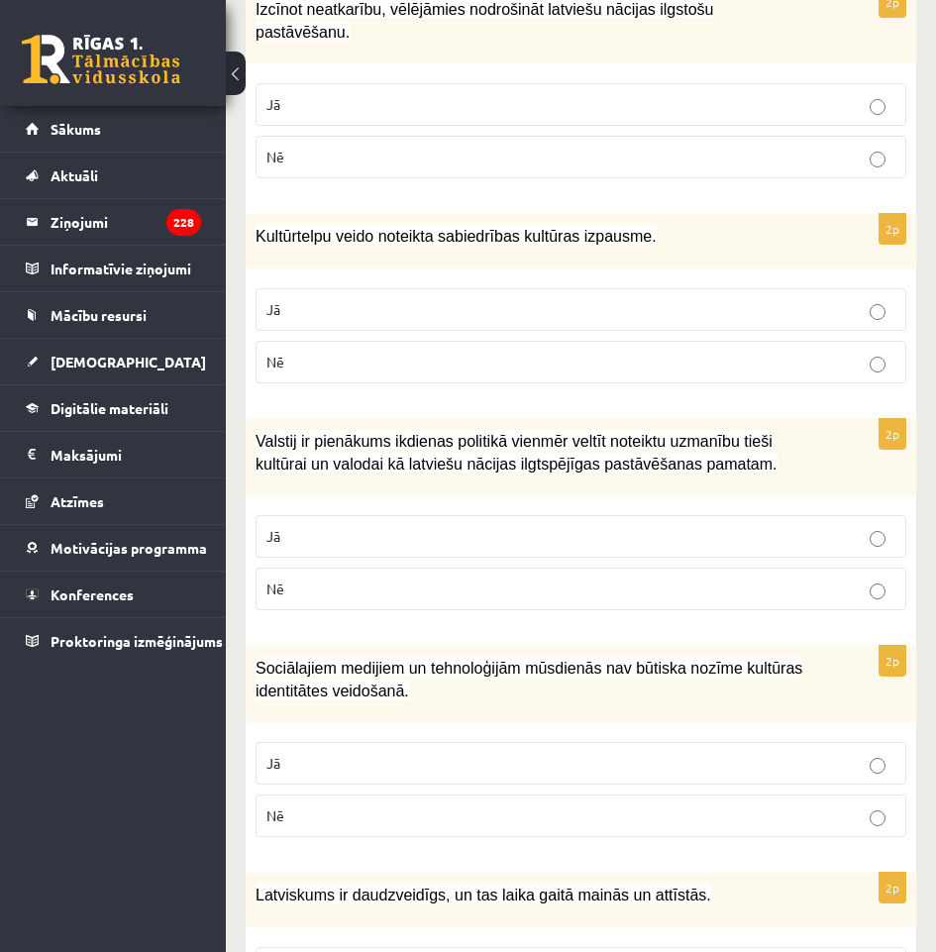
click at [312, 805] on p "Nē" at bounding box center [581, 815] width 629 height 21
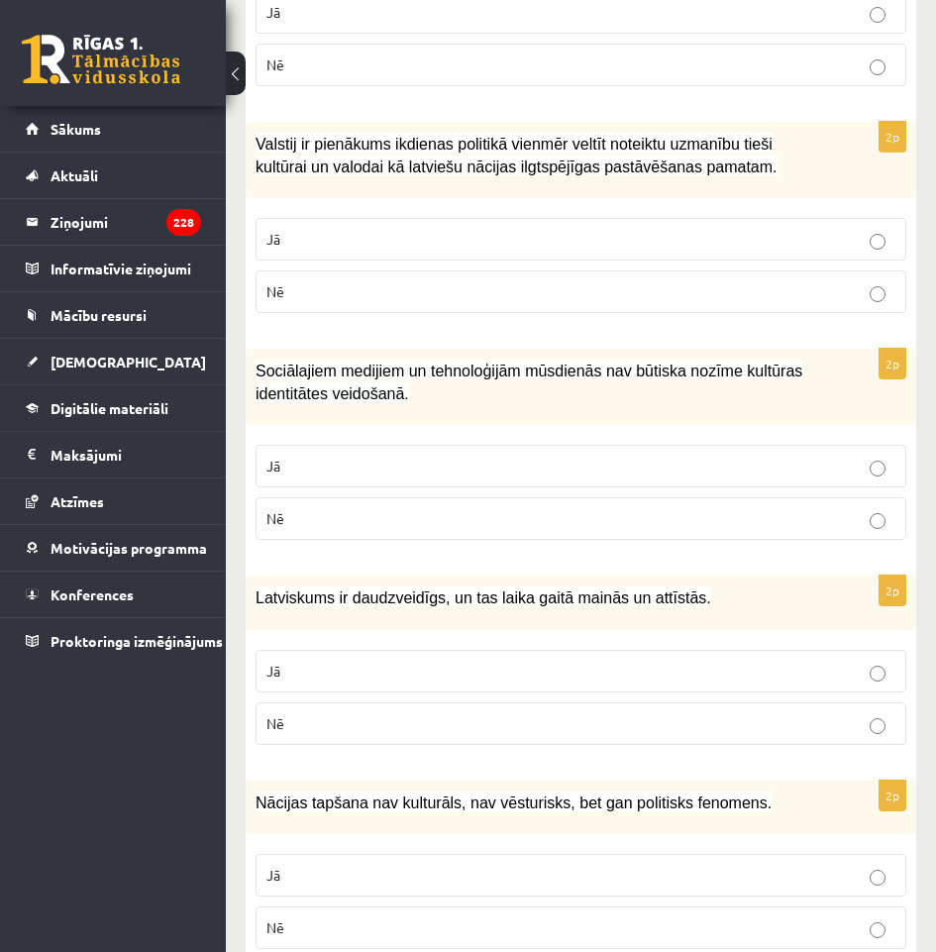
click at [335, 661] on p "Jā" at bounding box center [581, 671] width 629 height 21
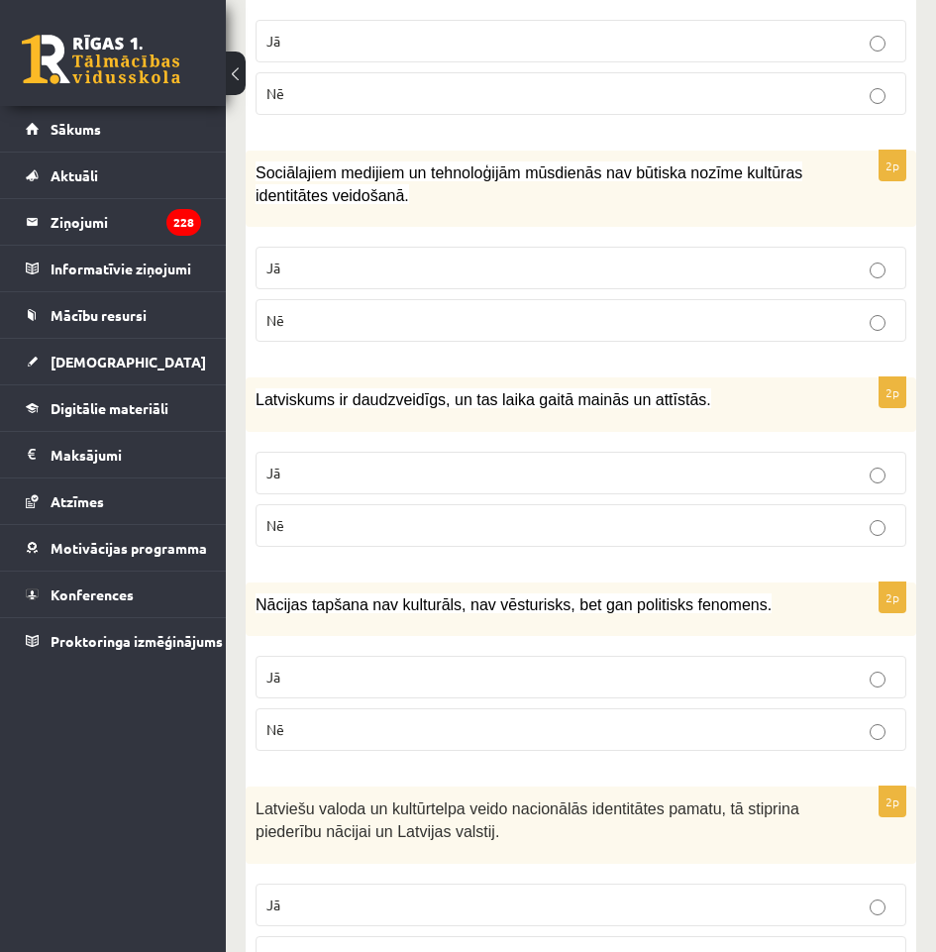
click at [334, 719] on p "Nē" at bounding box center [581, 729] width 629 height 21
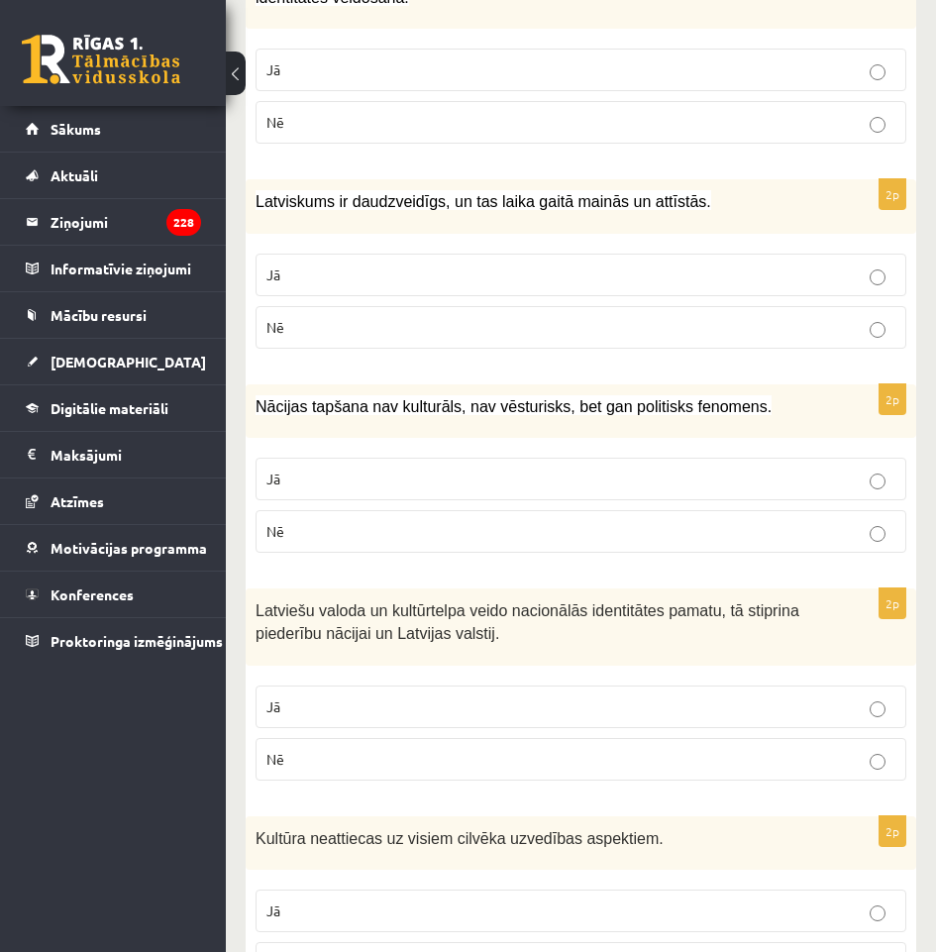
scroll to position [2576, 0]
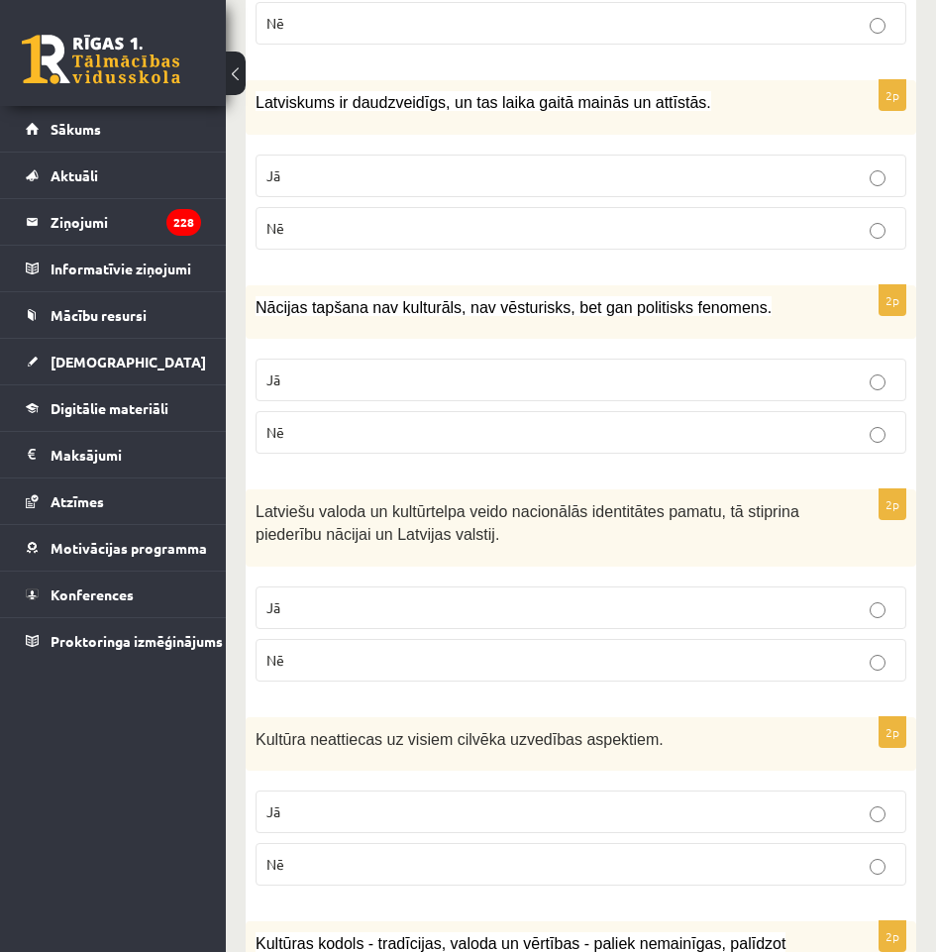
click at [327, 597] on label "Jā" at bounding box center [581, 608] width 651 height 43
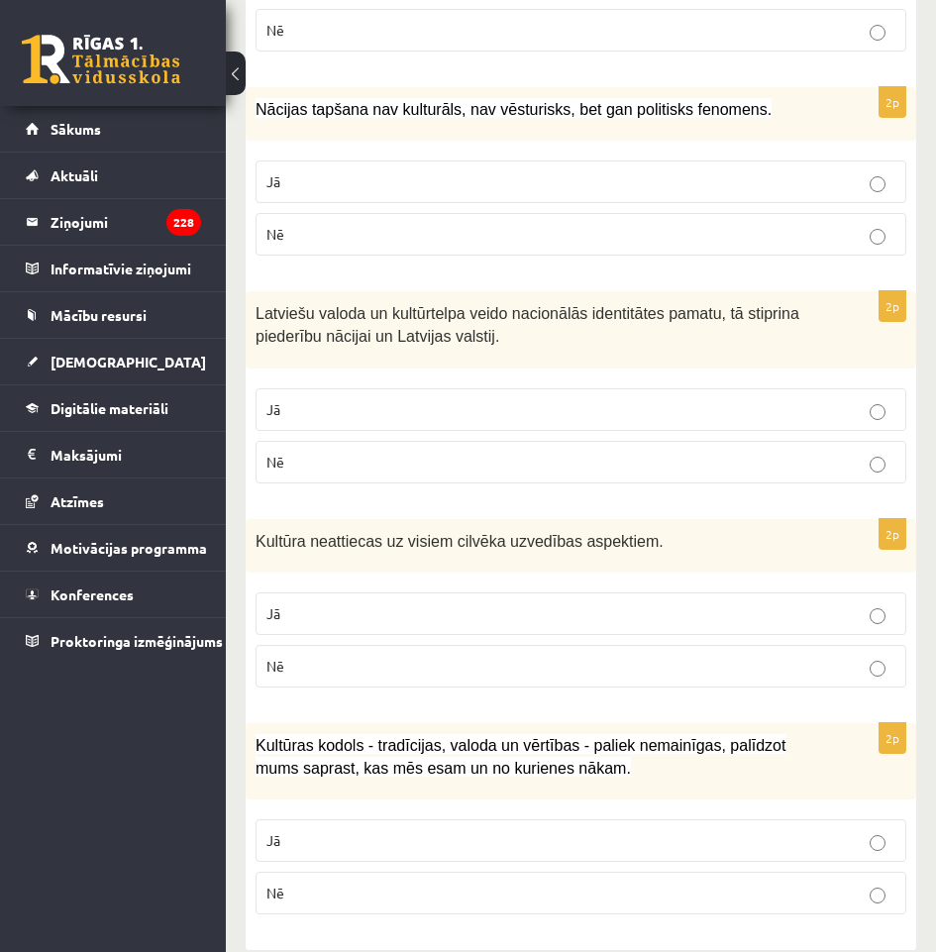
click at [335, 656] on label "Nē" at bounding box center [581, 666] width 651 height 43
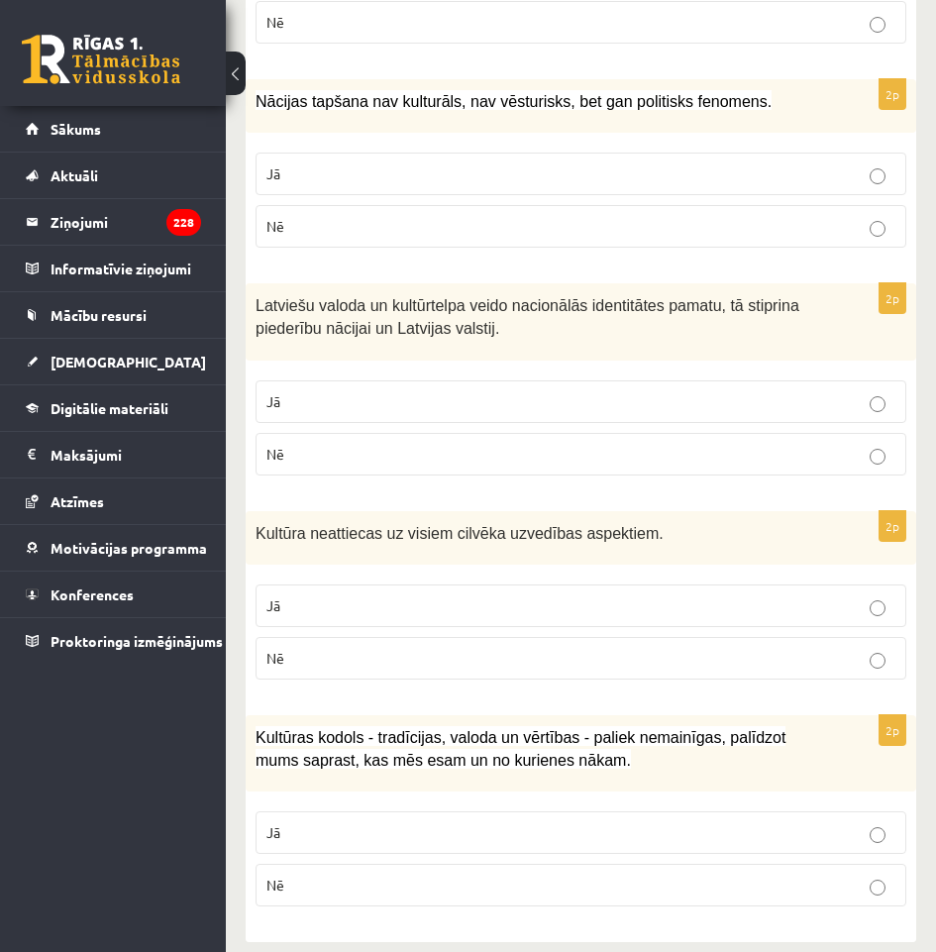
drag, startPoint x: 331, startPoint y: 827, endPoint x: 329, endPoint y: 816, distance: 11.1
click at [331, 826] on label "Jā" at bounding box center [581, 832] width 651 height 43
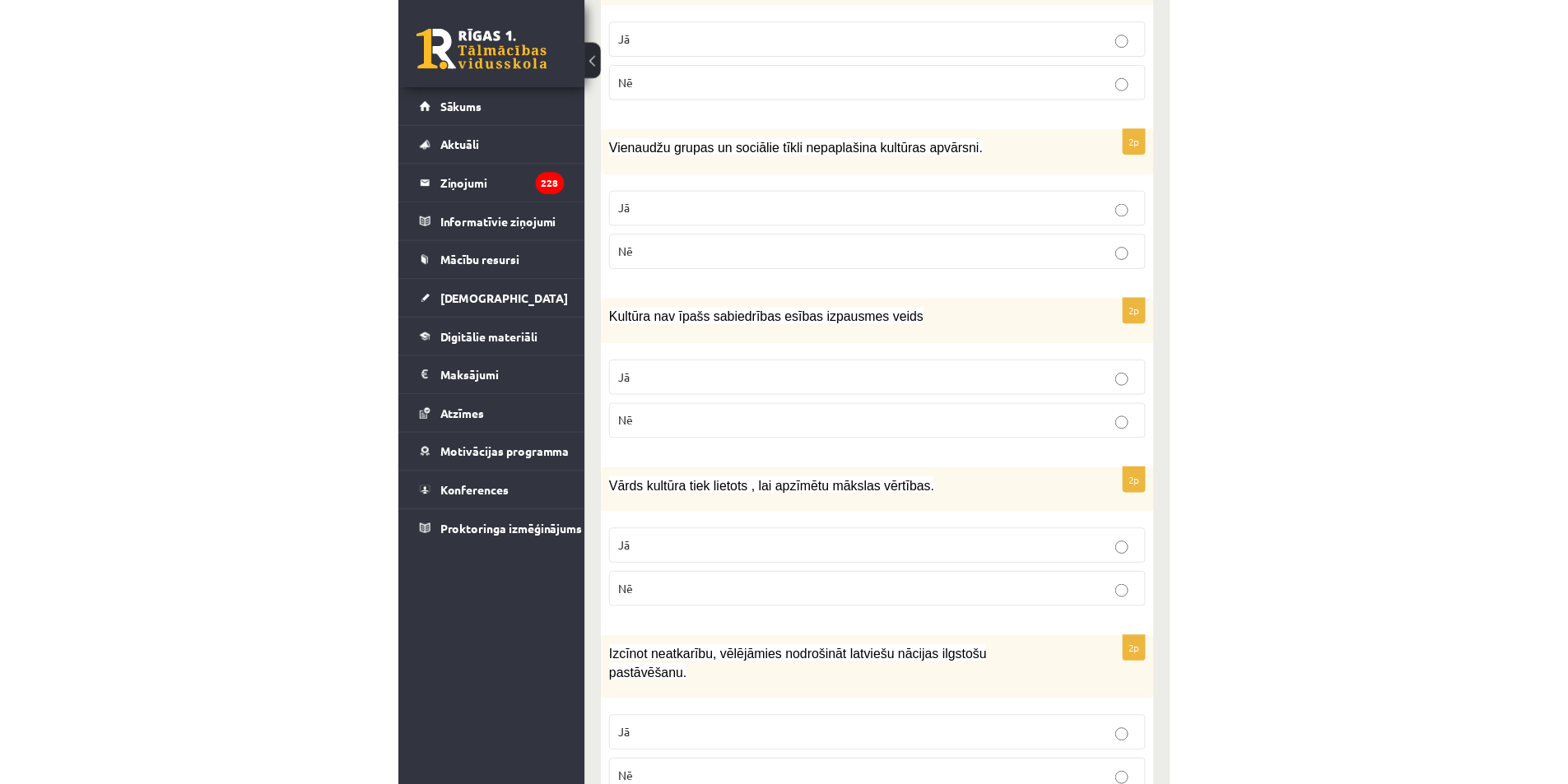
scroll to position [253, 0]
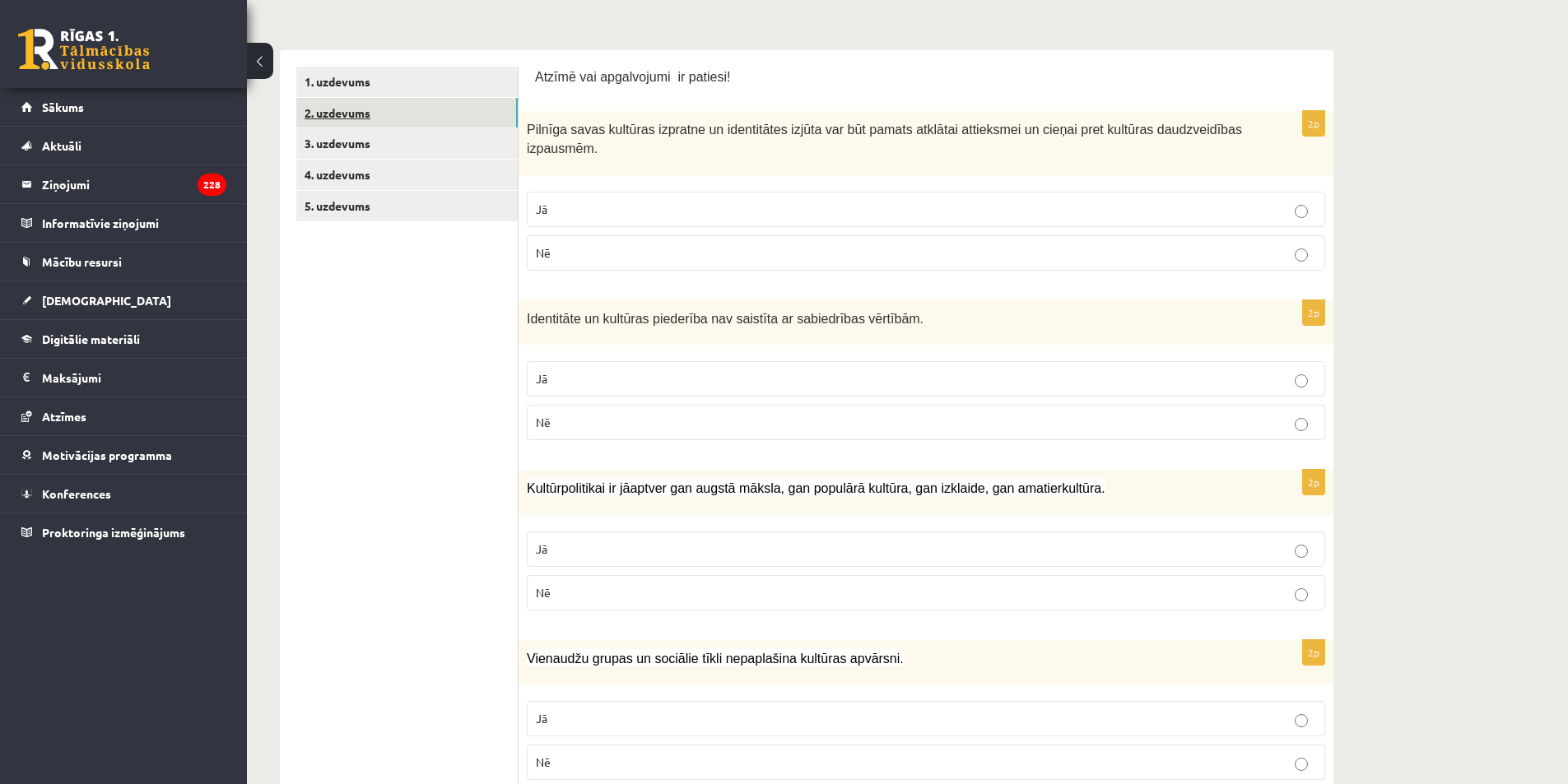
click at [354, 110] on link "2. uzdevums" at bounding box center [407, 113] width 222 height 31
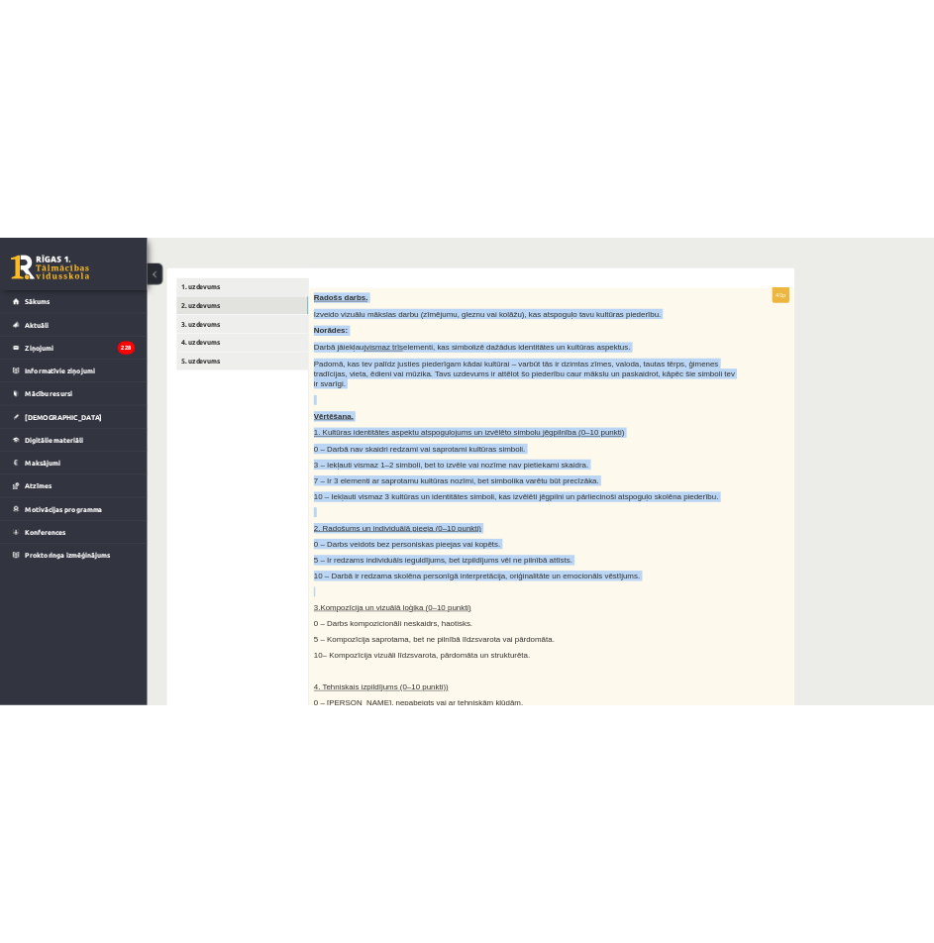
scroll to position [890, 0]
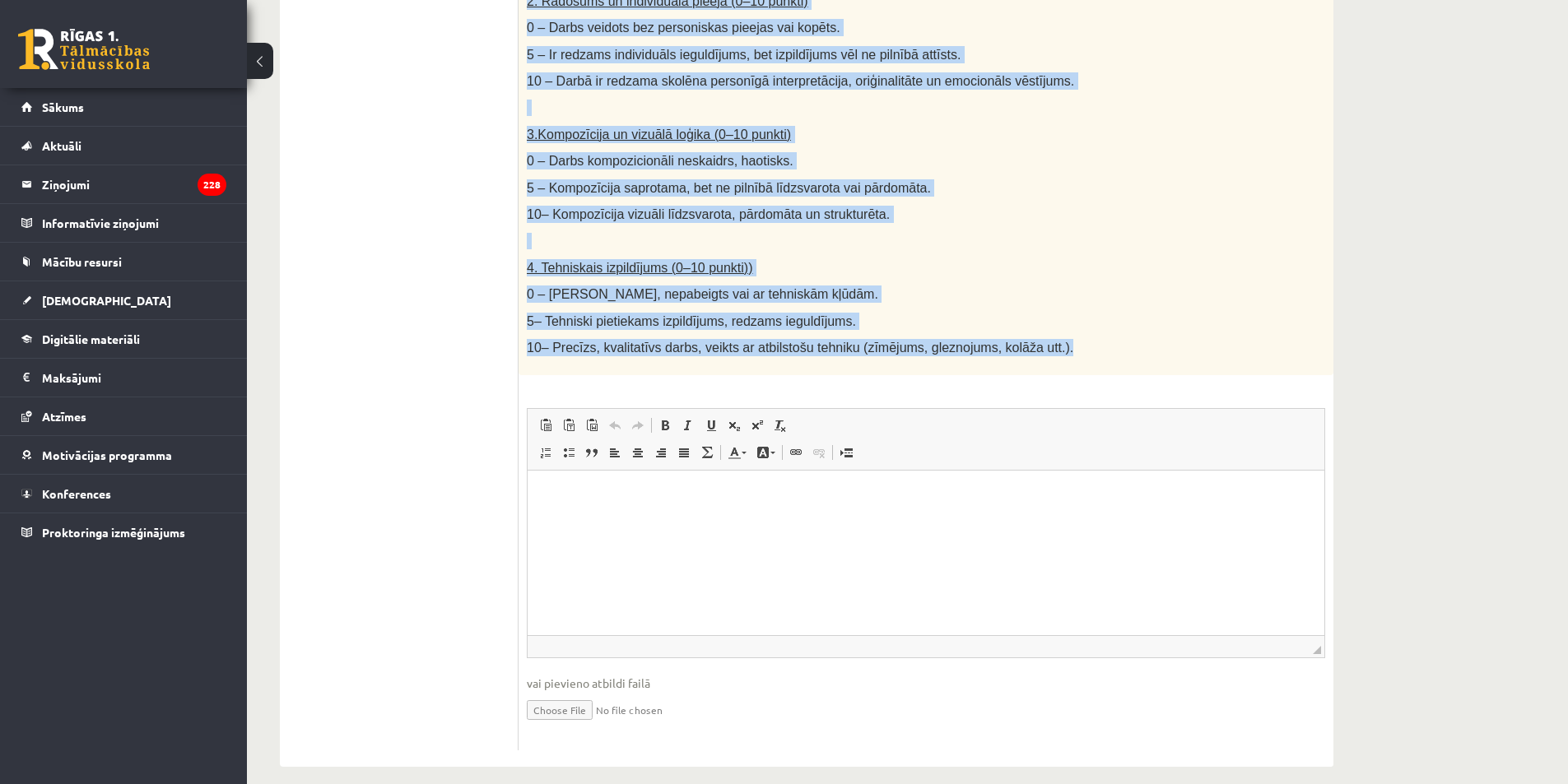
drag, startPoint x: 528, startPoint y: 95, endPoint x: 1028, endPoint y: 336, distance: 555.1
copy div "Radošs darbs. Izveido vizuālu mākslas darbu (zīmējumu, gleznu vai kolāžu), kas …"
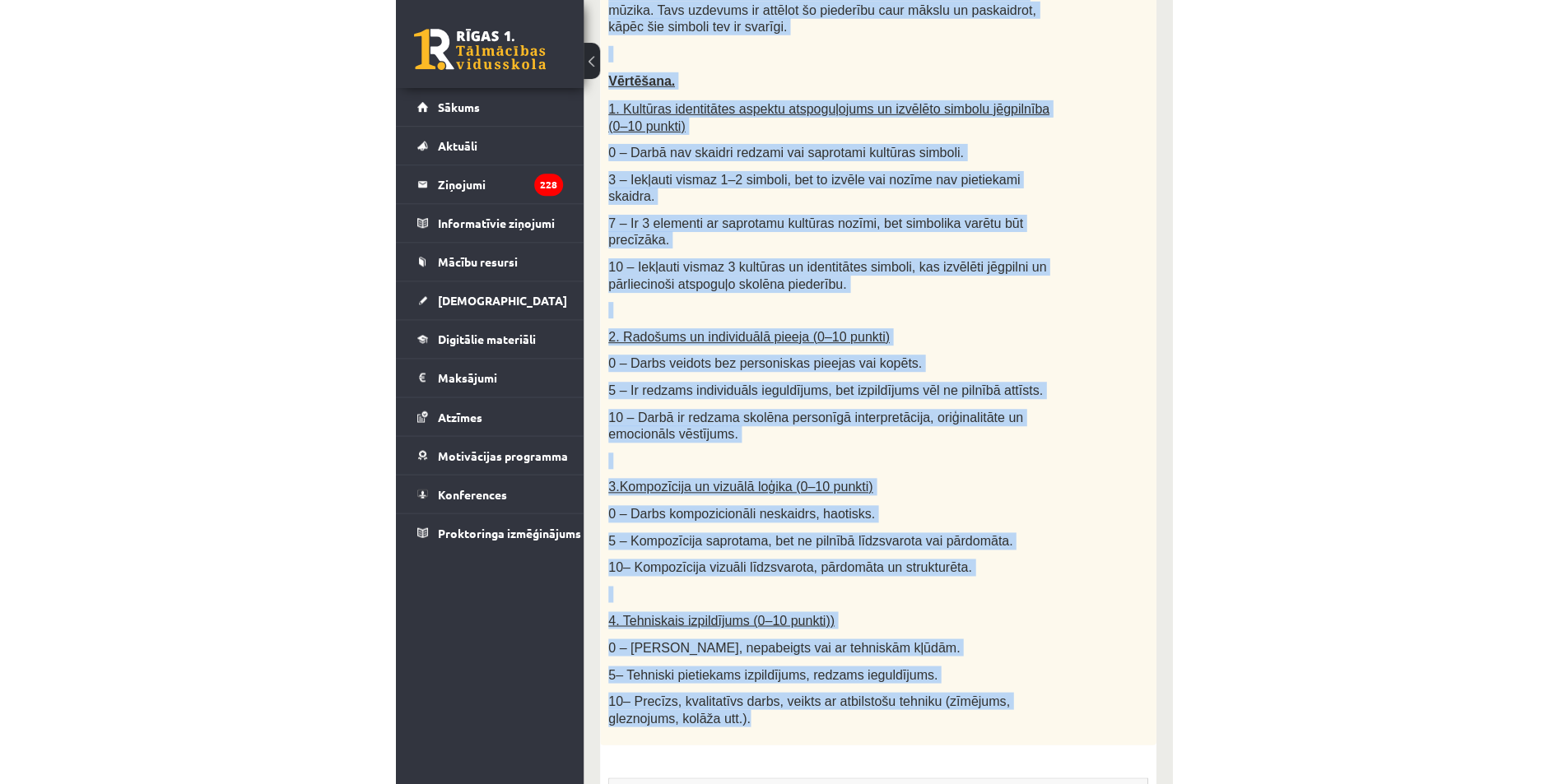
scroll to position [159, 0]
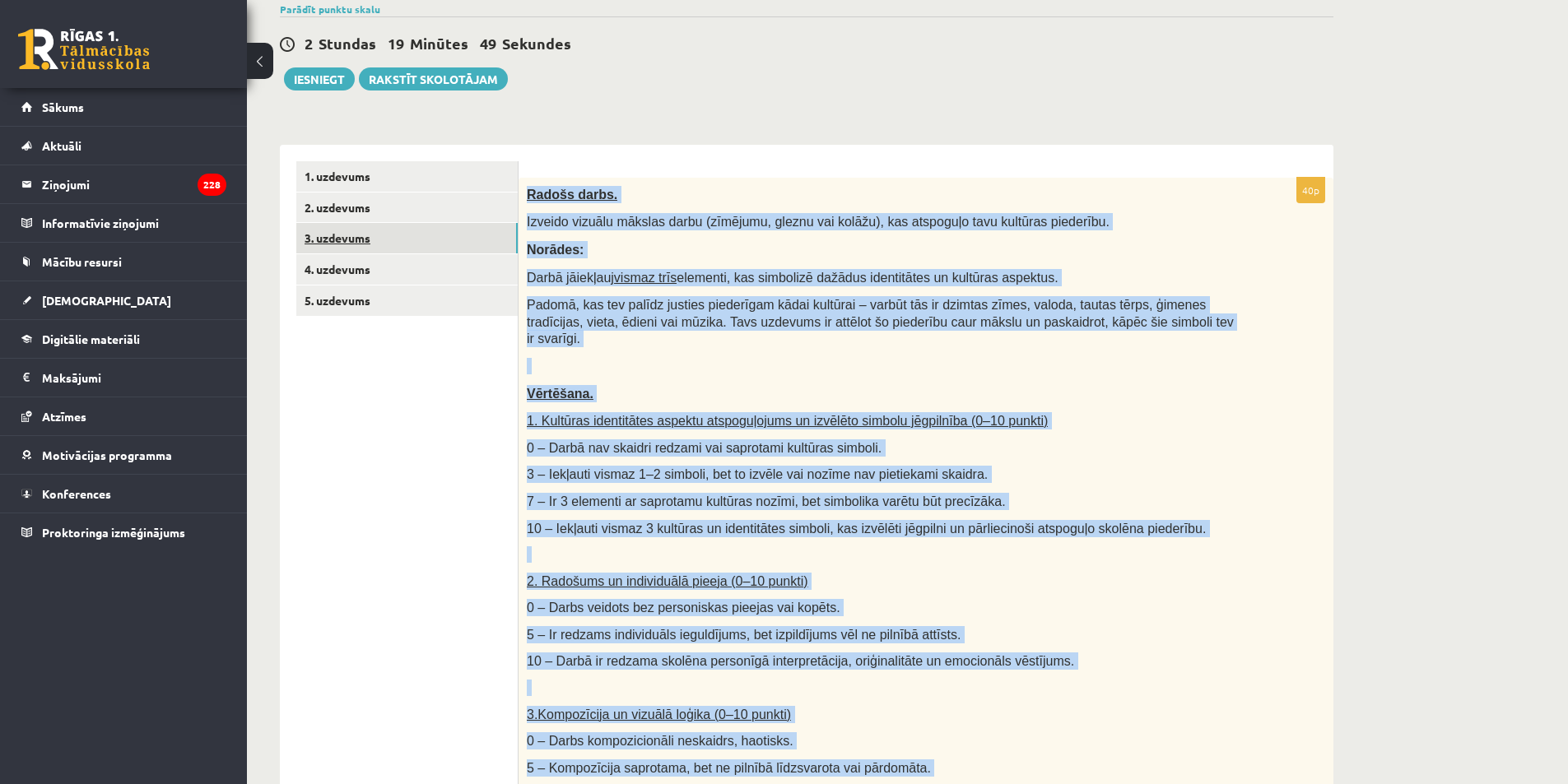
click at [367, 229] on link "3. uzdevums" at bounding box center [407, 238] width 222 height 31
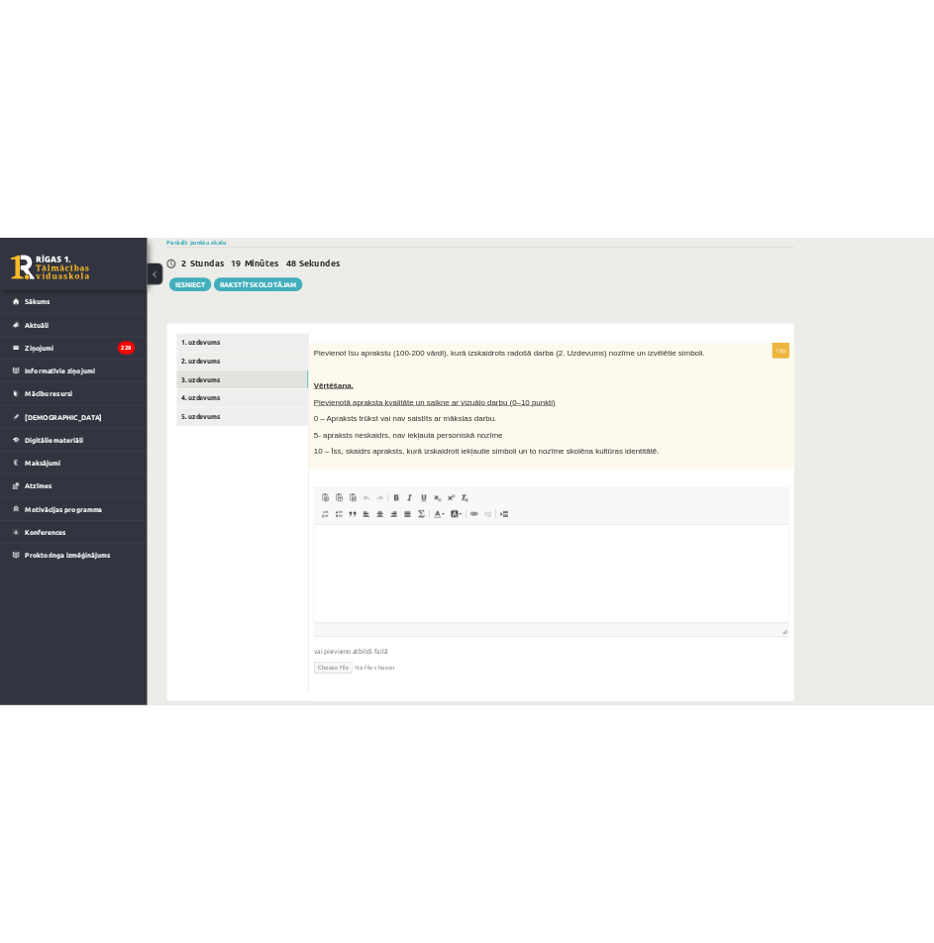
scroll to position [0, 0]
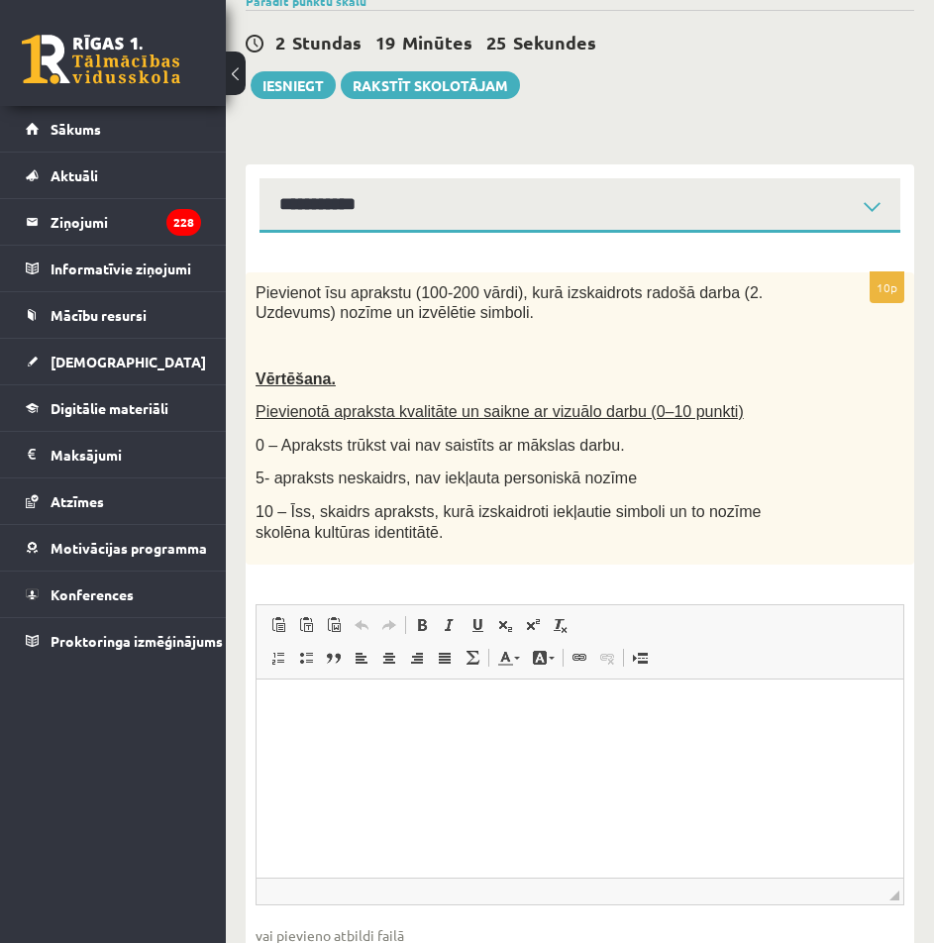
click at [369, 740] on html at bounding box center [580, 710] width 647 height 60
click at [414, 717] on span "Paste" at bounding box center [431, 721] width 61 height 29
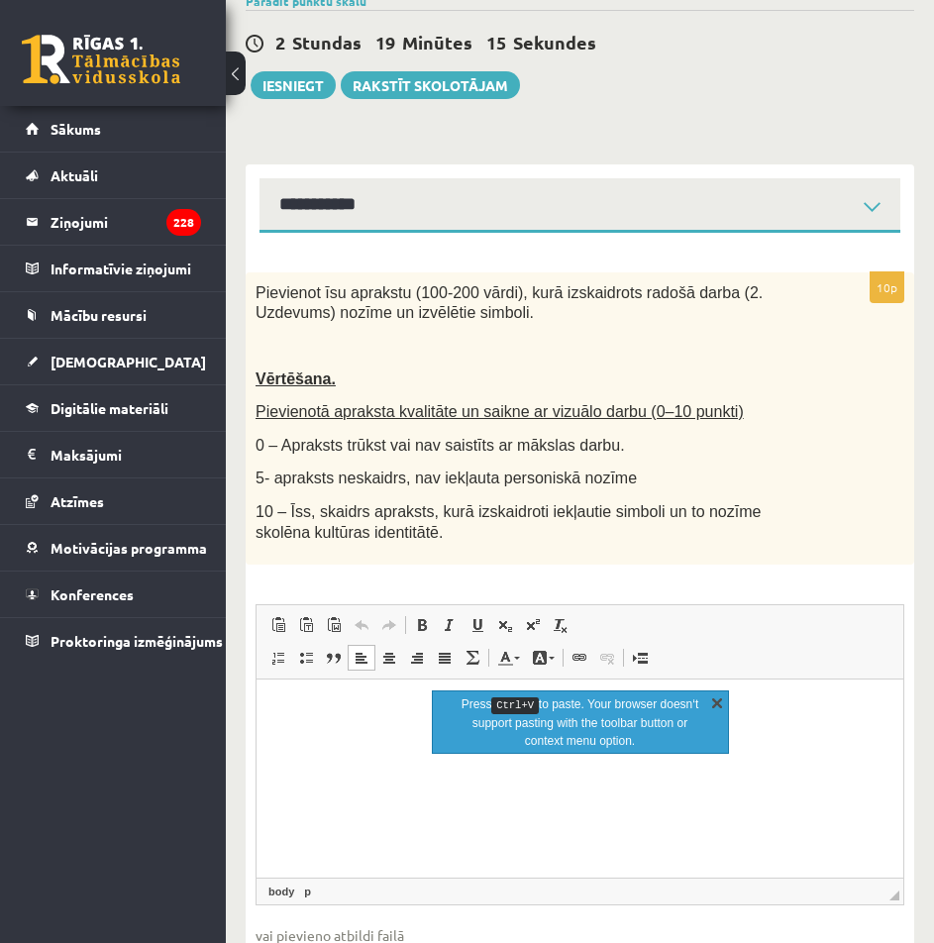
drag, startPoint x: 718, startPoint y: 696, endPoint x: 446, endPoint y: 34, distance: 716.6
click at [718, 696] on link "X" at bounding box center [717, 703] width 20 height 20
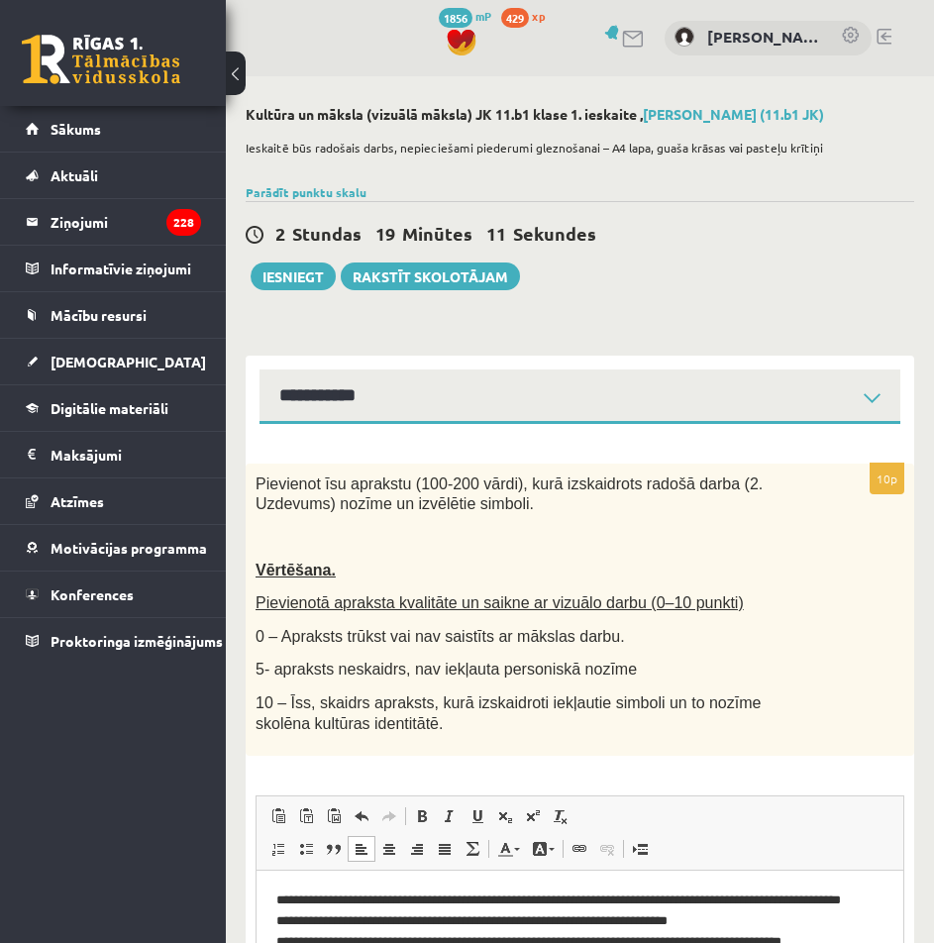
click at [624, 303] on div "**********" at bounding box center [580, 666] width 708 height 1181
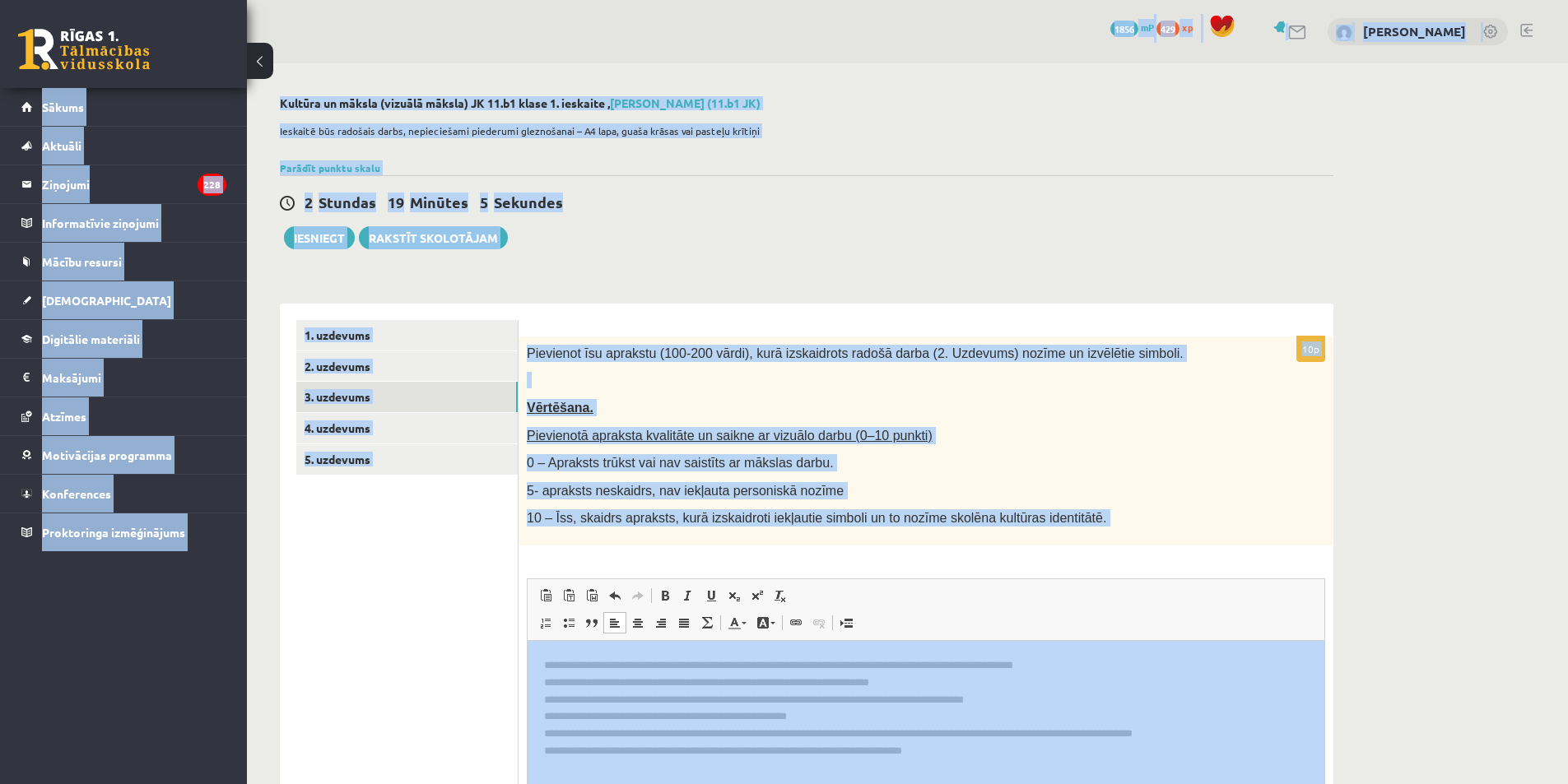
click at [1097, 615] on span "Editor toolbars Paste Keyboard shortcut Ctrl+V Paste as plain text Keyboard sho…" at bounding box center [926, 610] width 797 height 61
click at [664, 583] on span "Editor toolbars Paste Keyboard shortcut Ctrl+V Paste as plain text Keyboard sho…" at bounding box center [926, 610] width 797 height 61
click at [501, 583] on ul "1. uzdevums 2. uzdevums 3. uzdevums 4. uzdevums 5. uzdevums" at bounding box center [408, 620] width 223 height 600
click at [510, 705] on ul "1. uzdevums 2. uzdevums 3. uzdevums 4. uzdevums 5. uzdevums" at bounding box center [408, 620] width 223 height 600
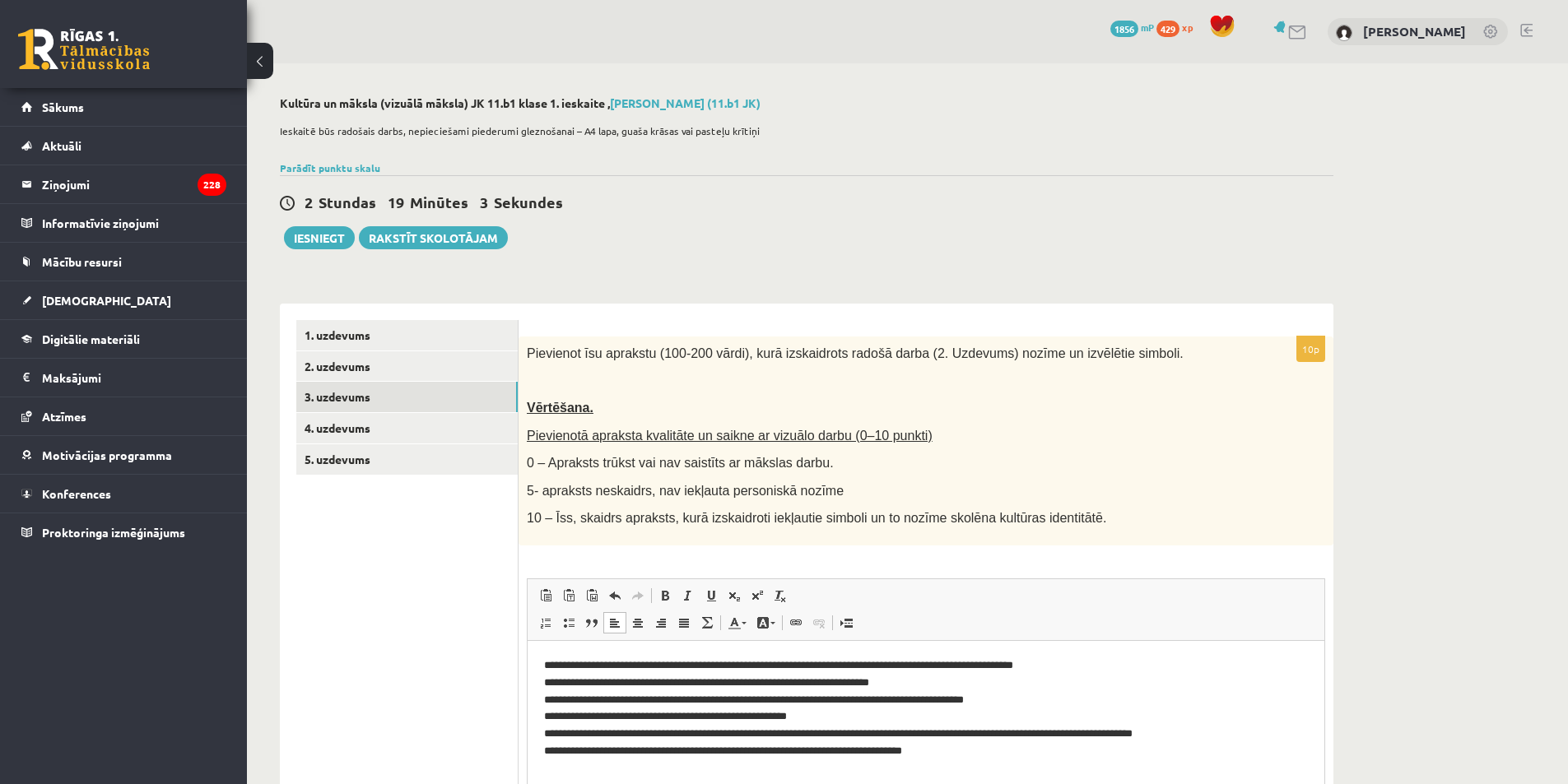
click at [601, 701] on p "**********" at bounding box center [926, 708] width 764 height 103
click at [613, 602] on span at bounding box center [615, 595] width 13 height 13
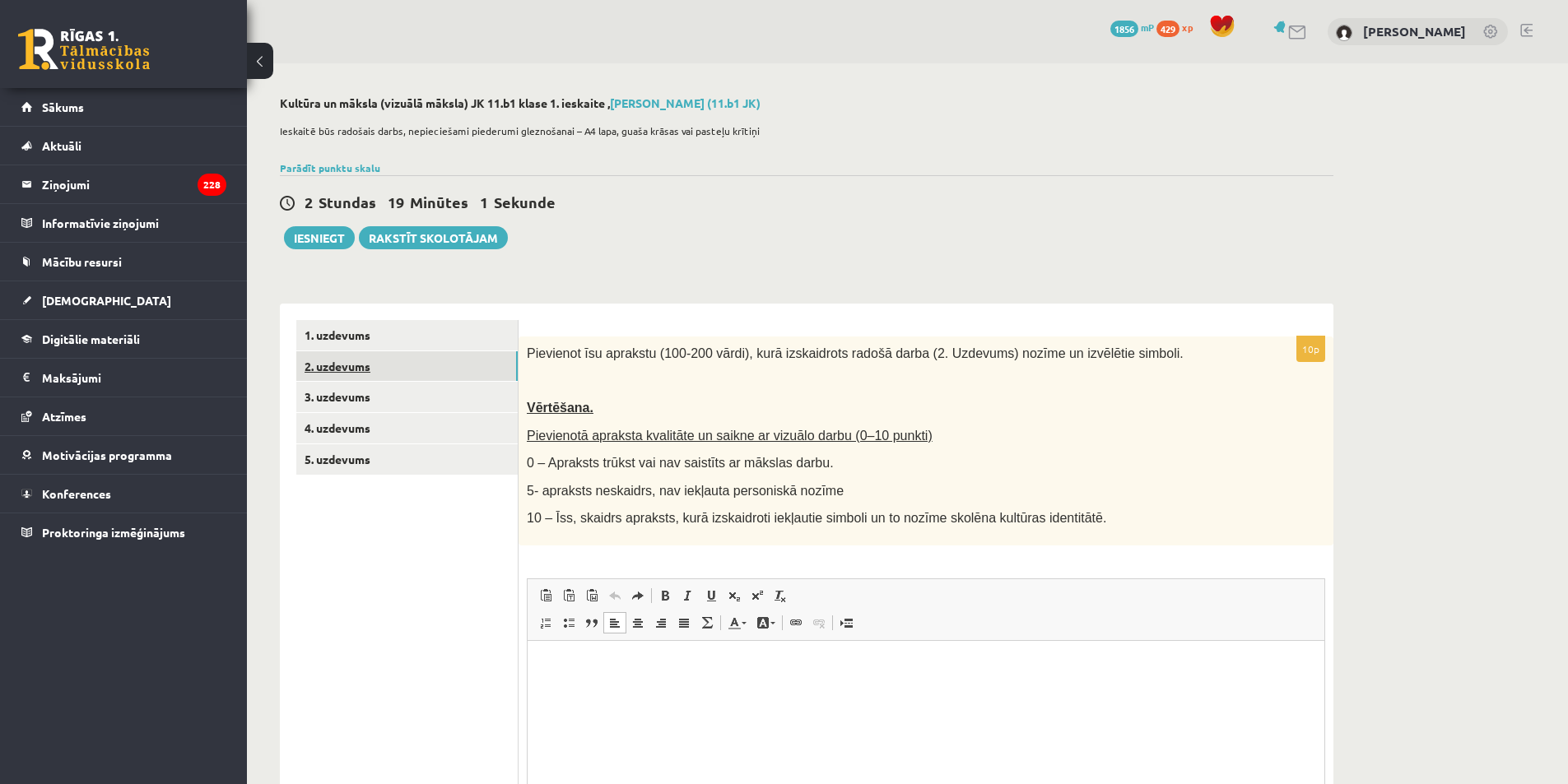
click at [364, 370] on link "2. uzdevums" at bounding box center [407, 366] width 222 height 31
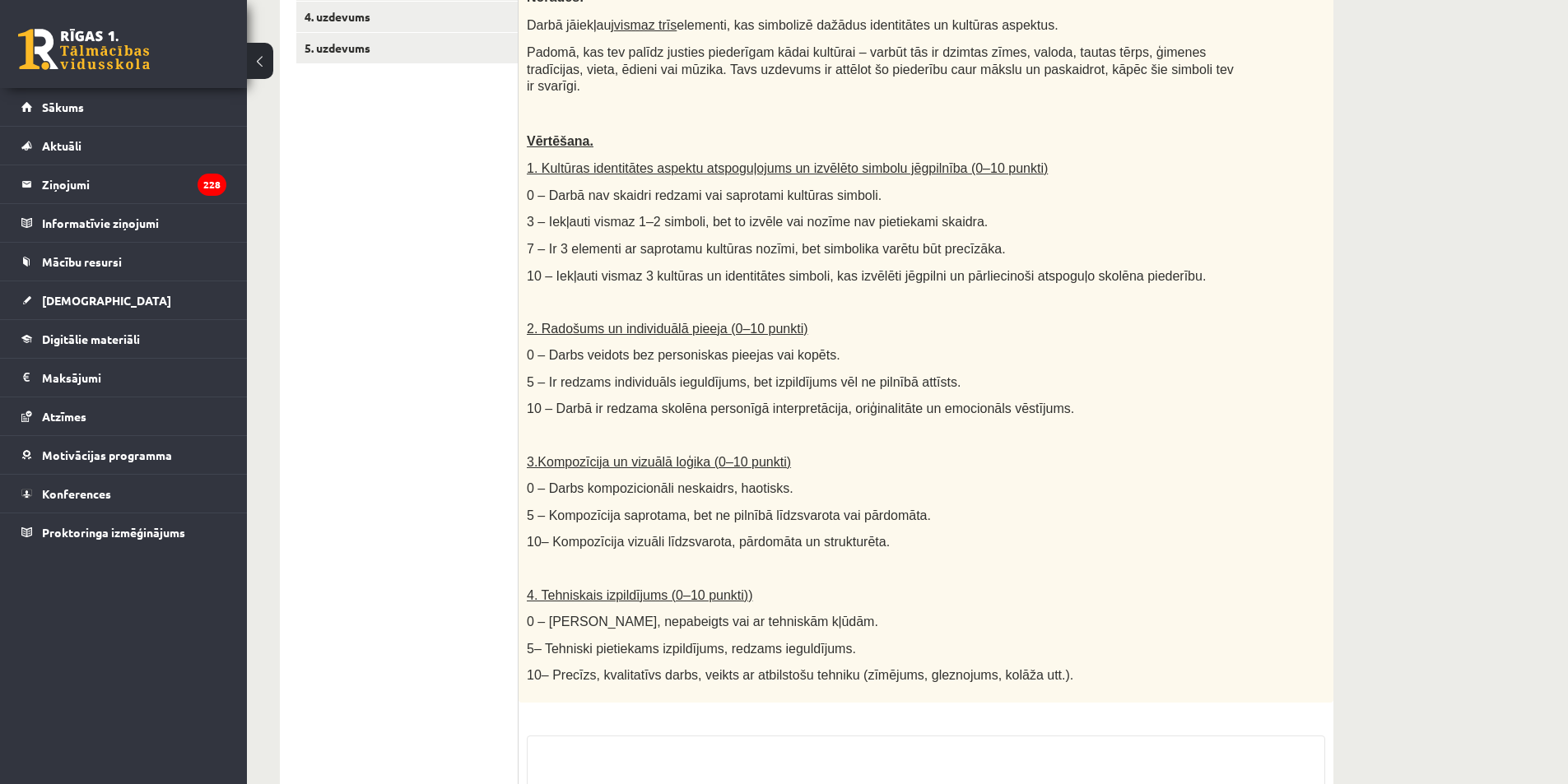
scroll to position [576, 0]
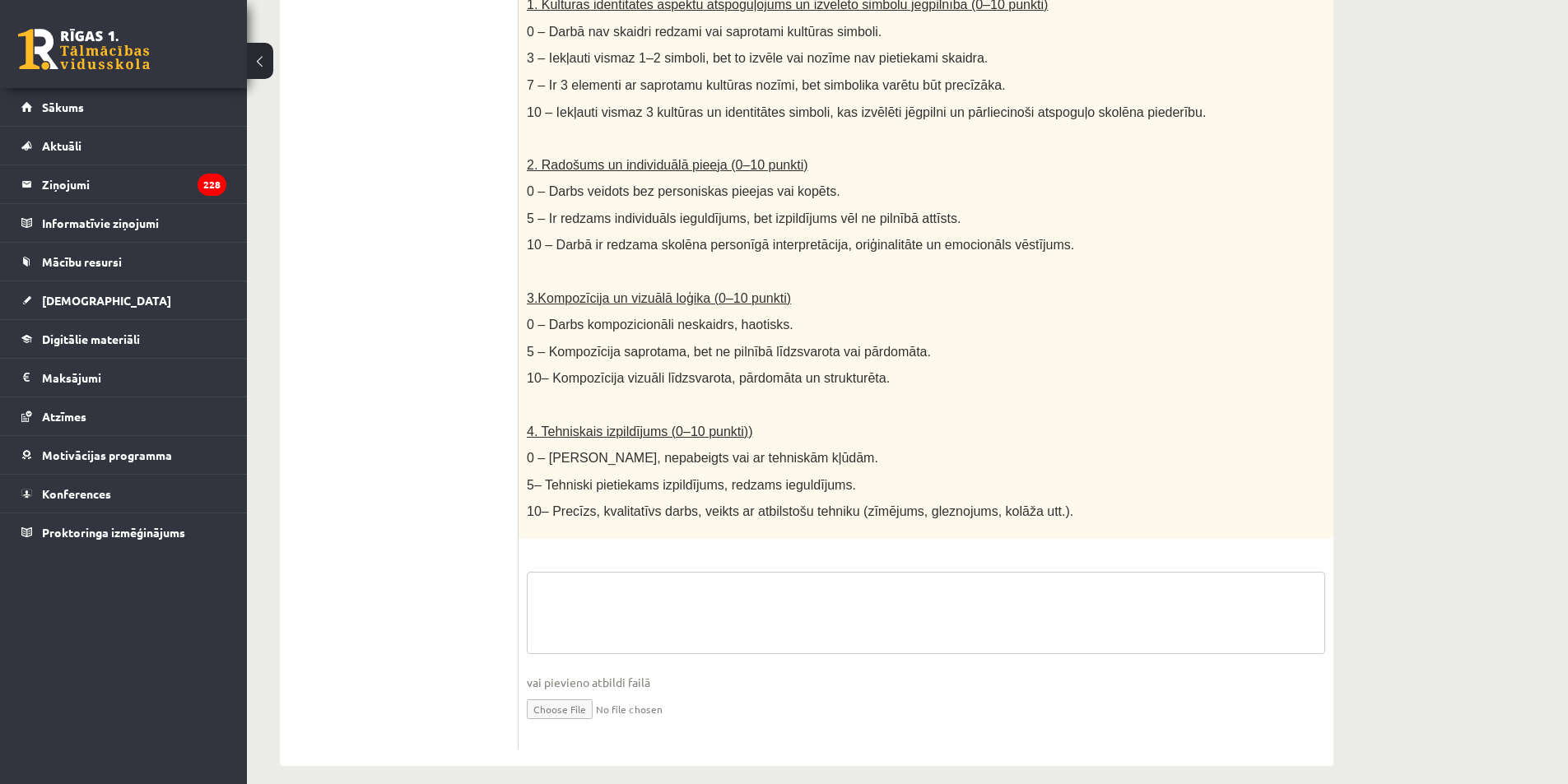
click at [611, 600] on textarea at bounding box center [926, 613] width 799 height 82
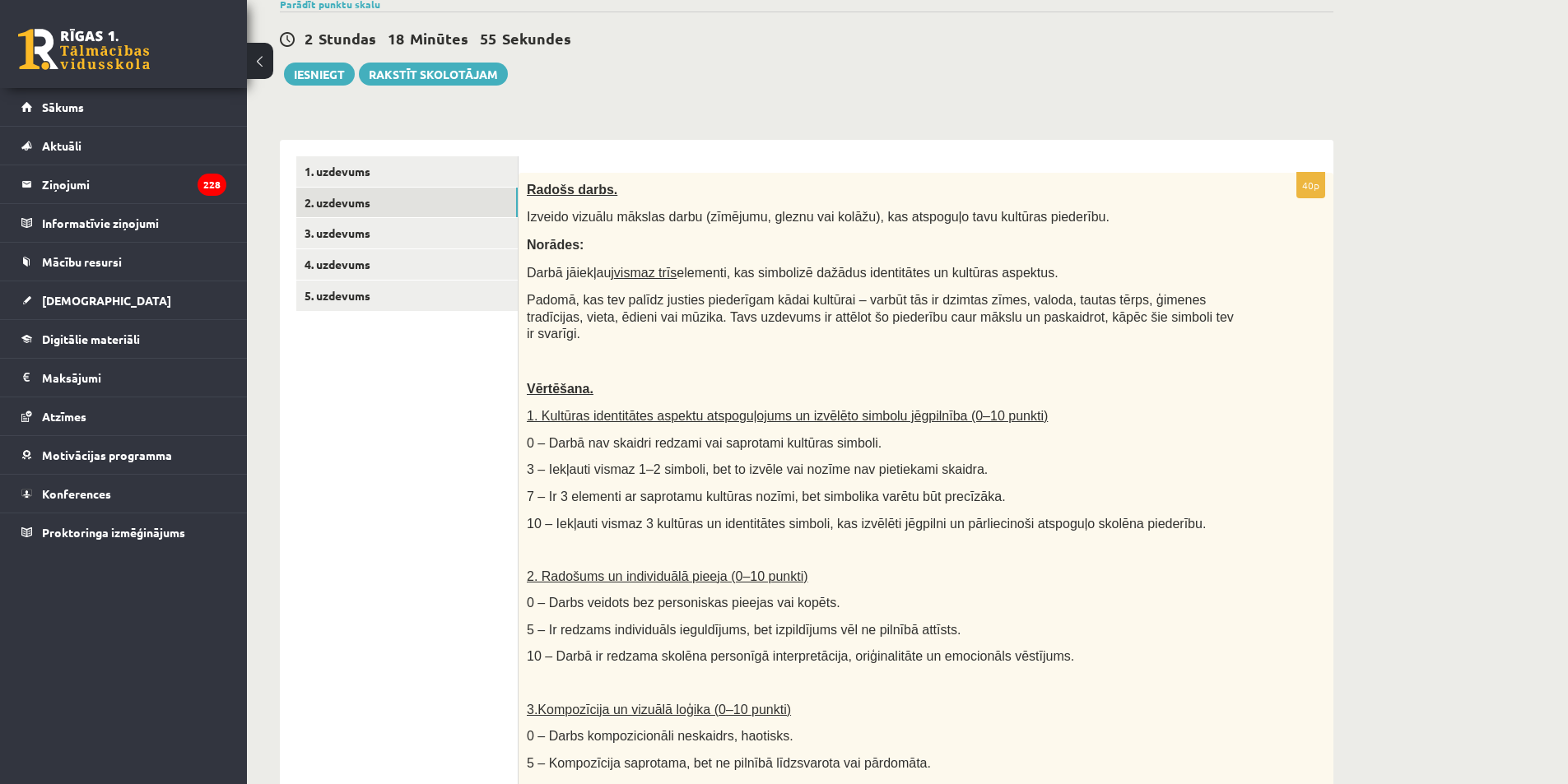
scroll to position [658, 0]
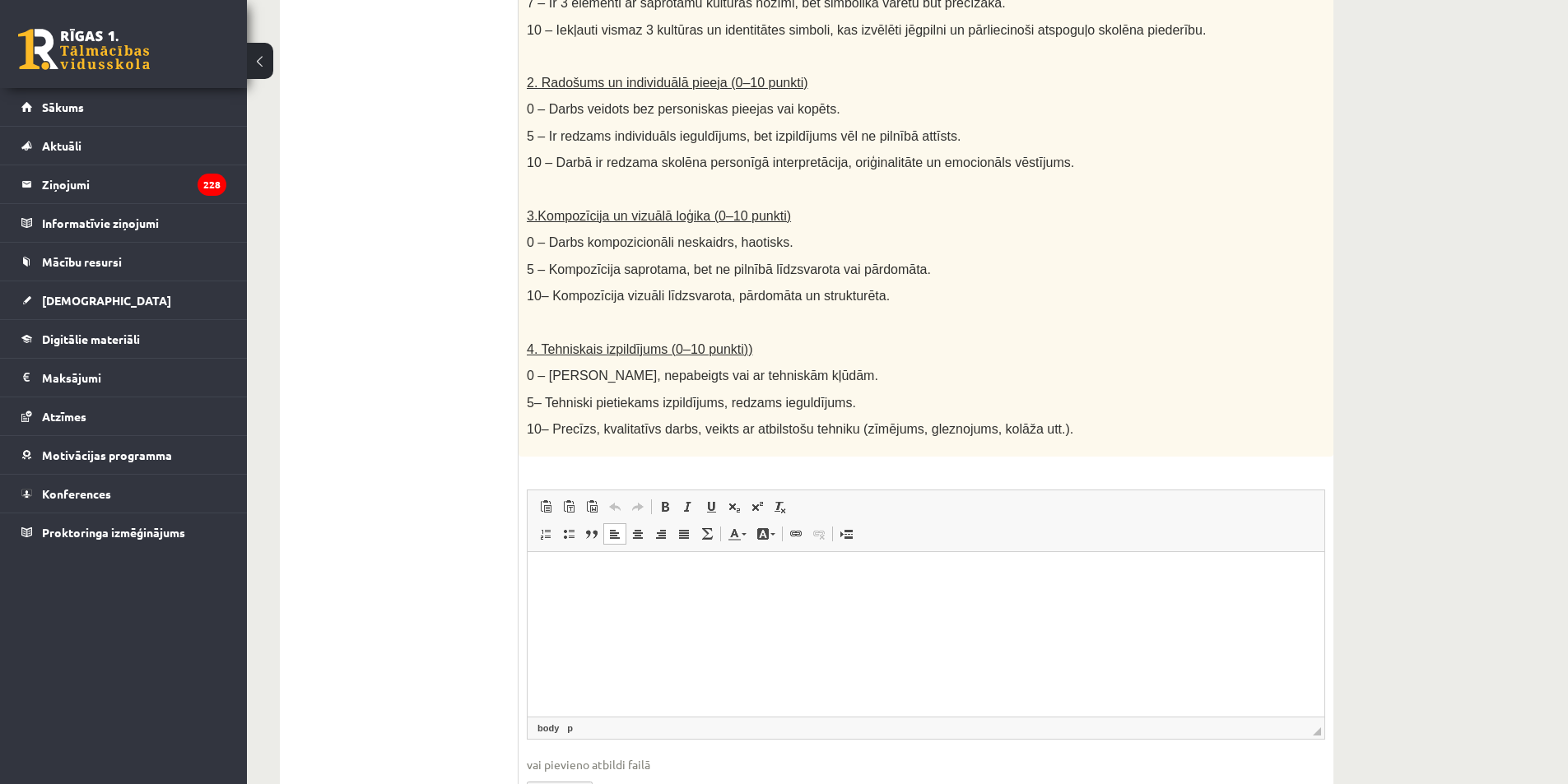
click at [652, 602] on html at bounding box center [926, 577] width 797 height 50
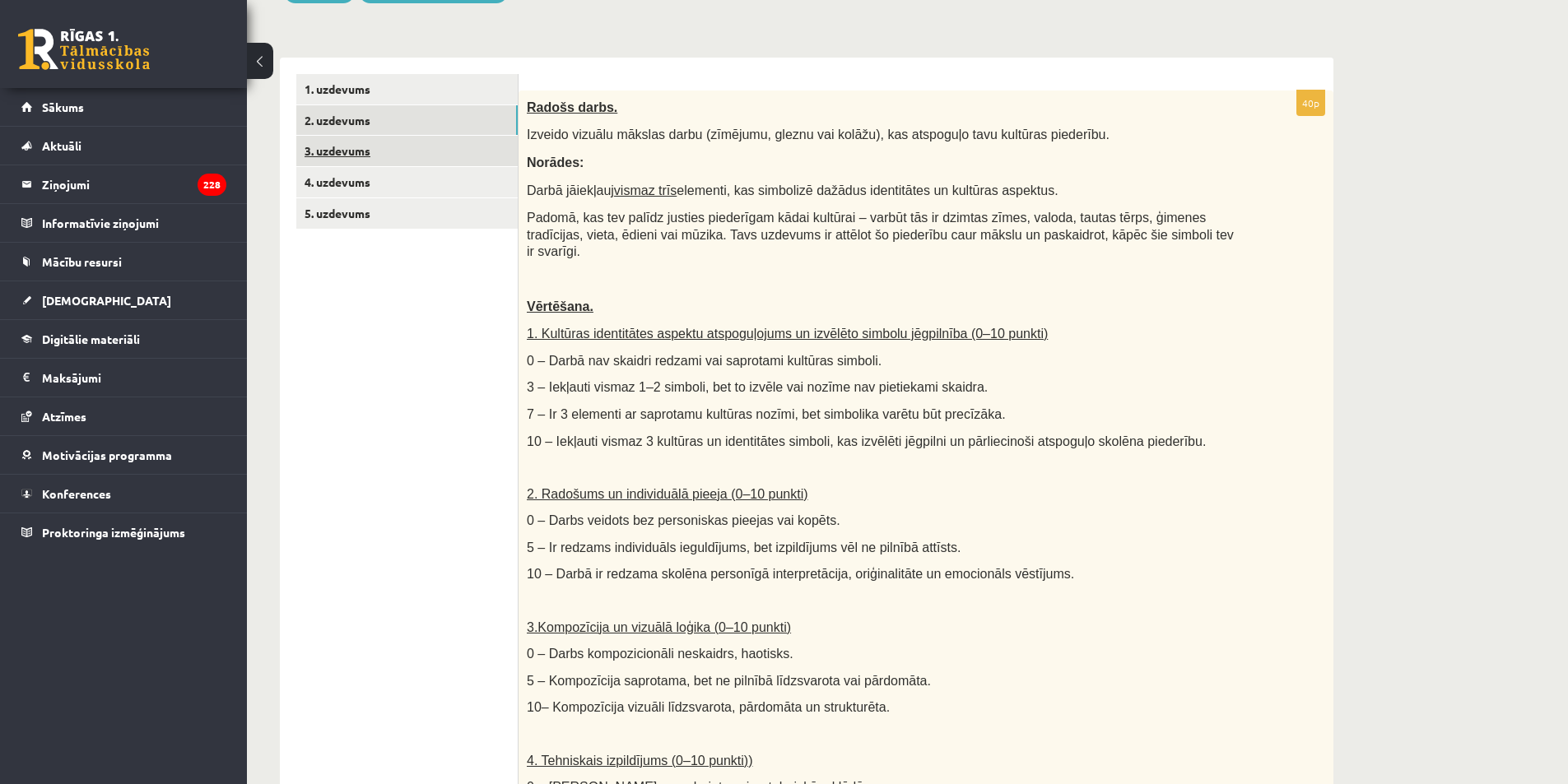
click at [349, 142] on link "3. uzdevums" at bounding box center [407, 150] width 222 height 31
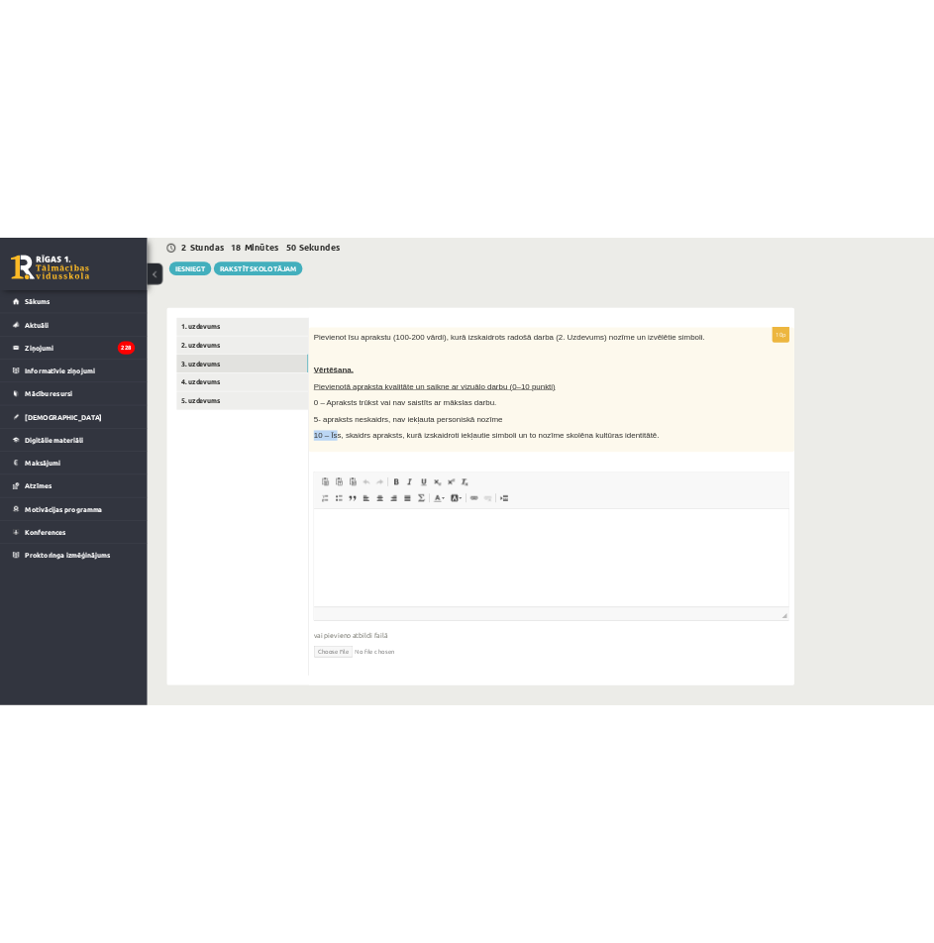
scroll to position [0, 0]
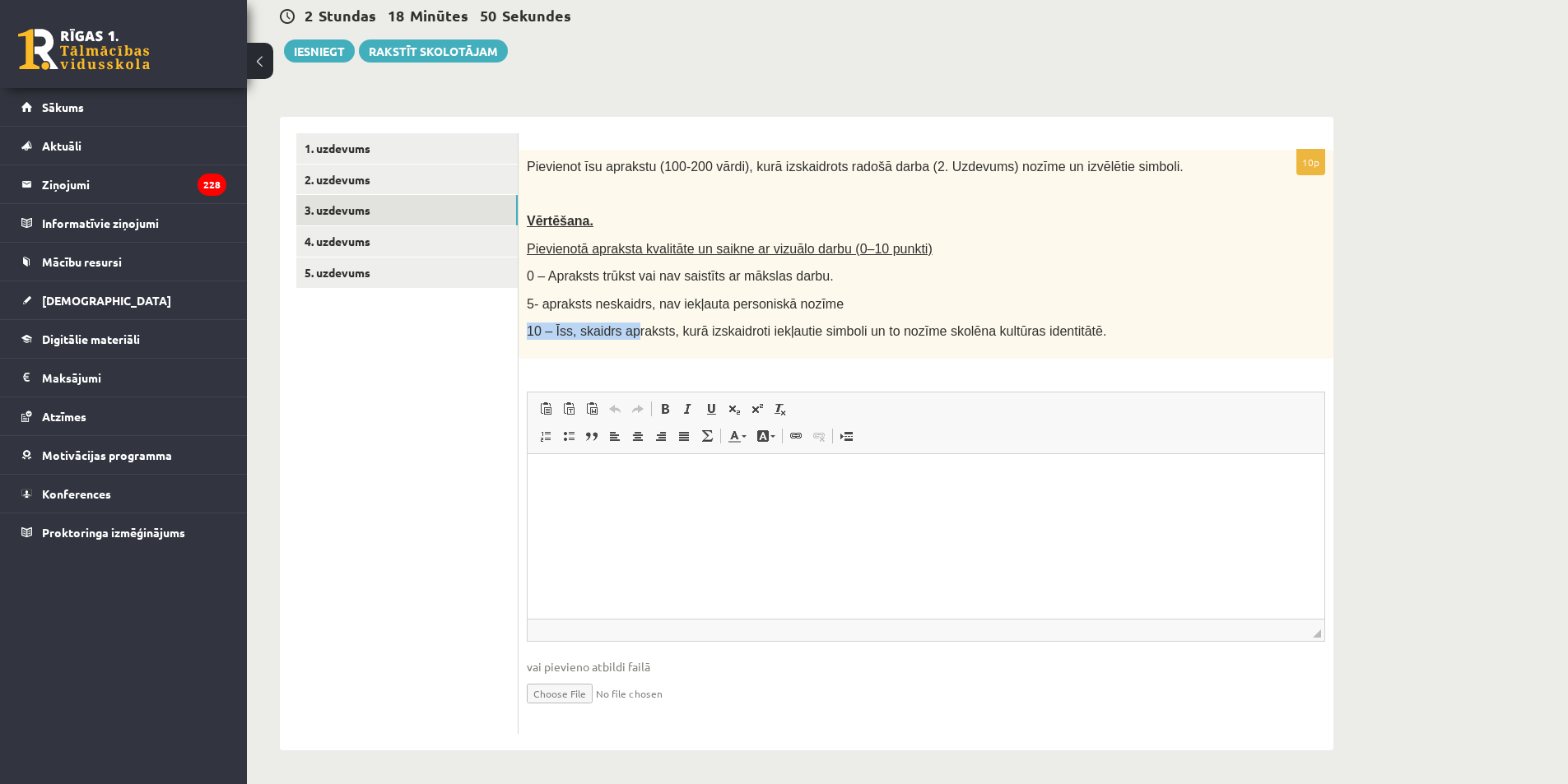
drag, startPoint x: 548, startPoint y: 339, endPoint x: 579, endPoint y: 287, distance: 60.5
click at [621, 352] on div "Pievienot īsu aprakstu (100-200 vārdi), kurā izskaidrots radošā darba (2. Uzdev…" at bounding box center [926, 254] width 815 height 209
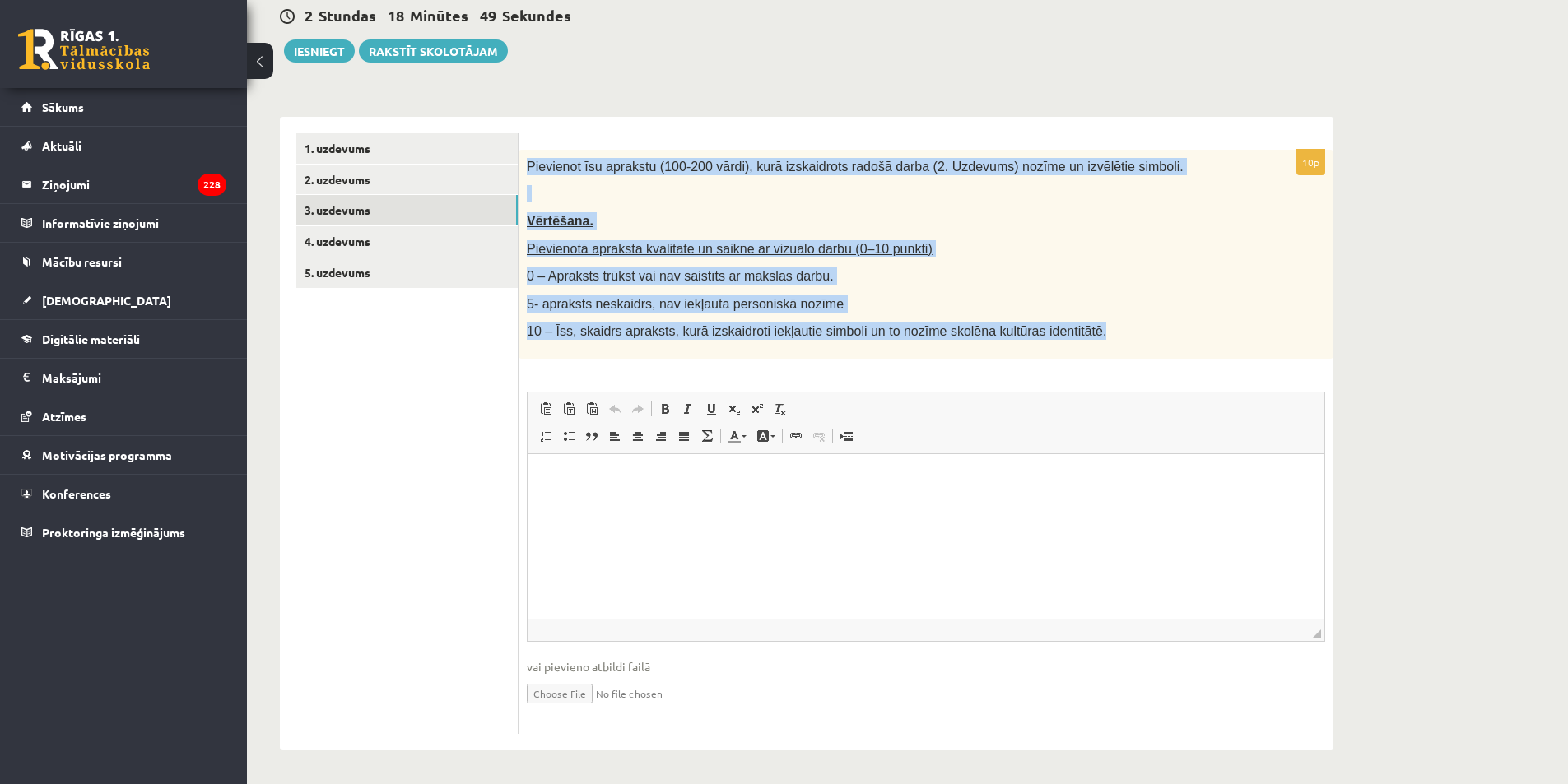
drag, startPoint x: 529, startPoint y: 165, endPoint x: 1069, endPoint y: 354, distance: 572.1
click at [1069, 354] on div "Pievienot īsu aprakstu (100-200 vārdi), kurā izskaidrots radošā darba (2. Uzdev…" at bounding box center [926, 254] width 815 height 209
copy div "Pievienot īsu aprakstu (100-200 vārdi), kurā izskaidrots radošā darba (2. Uzdev…"
